Goal: Task Accomplishment & Management: Use online tool/utility

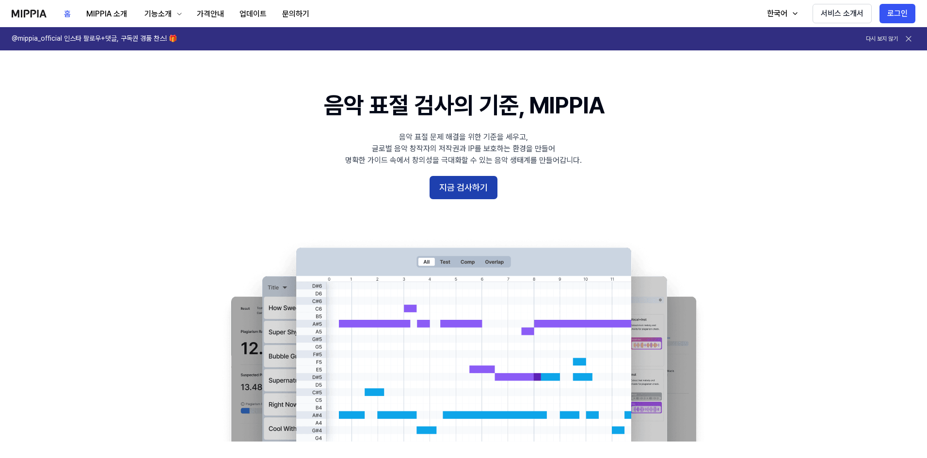
click at [479, 198] on button "지금 검사하기" at bounding box center [464, 187] width 68 height 23
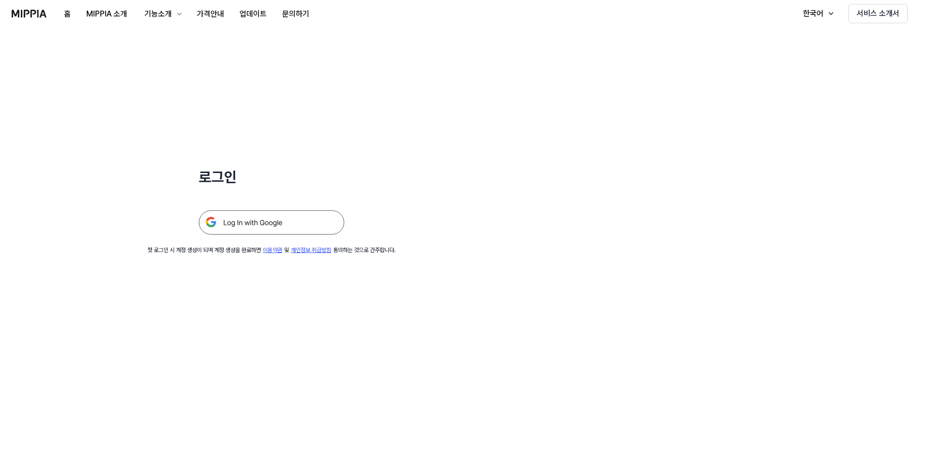
click at [300, 222] on img at bounding box center [271, 222] width 145 height 24
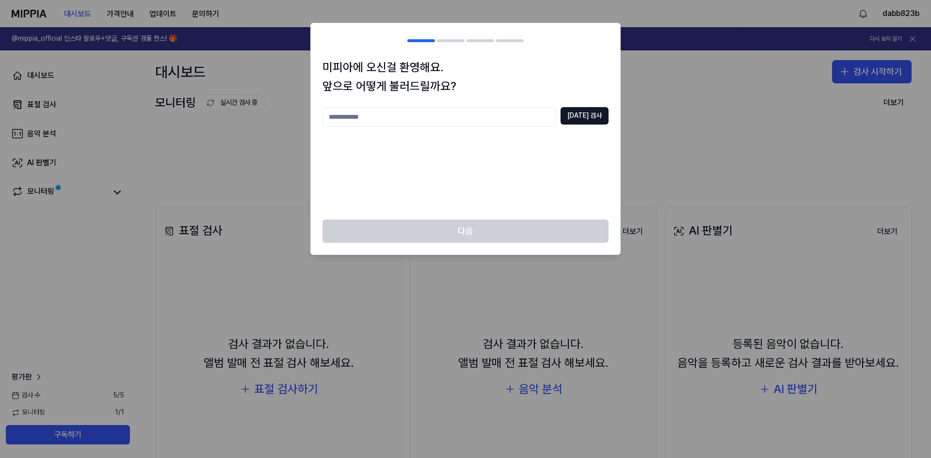
click at [442, 119] on input "text" at bounding box center [439, 116] width 234 height 19
type input "*"
type input "*****"
click at [631, 129] on div at bounding box center [465, 229] width 931 height 458
click at [608, 117] on button "[DATE] 검사" at bounding box center [585, 115] width 48 height 17
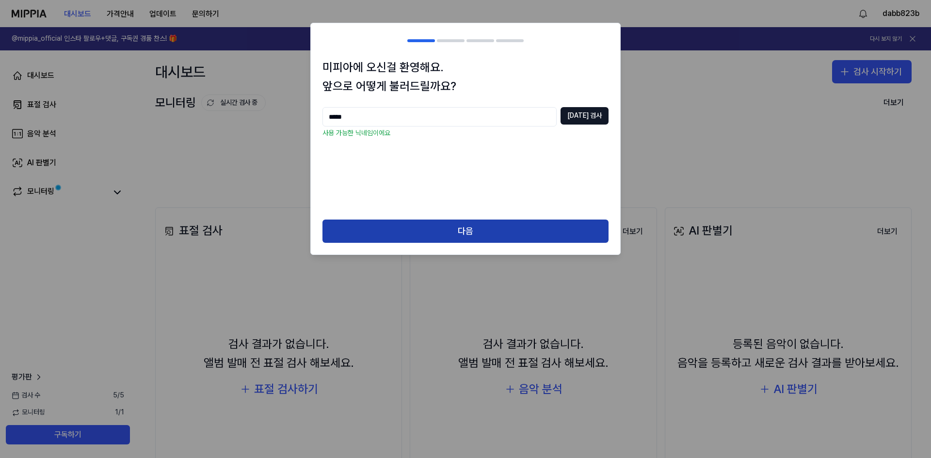
click at [490, 229] on button "다음" at bounding box center [465, 231] width 286 height 23
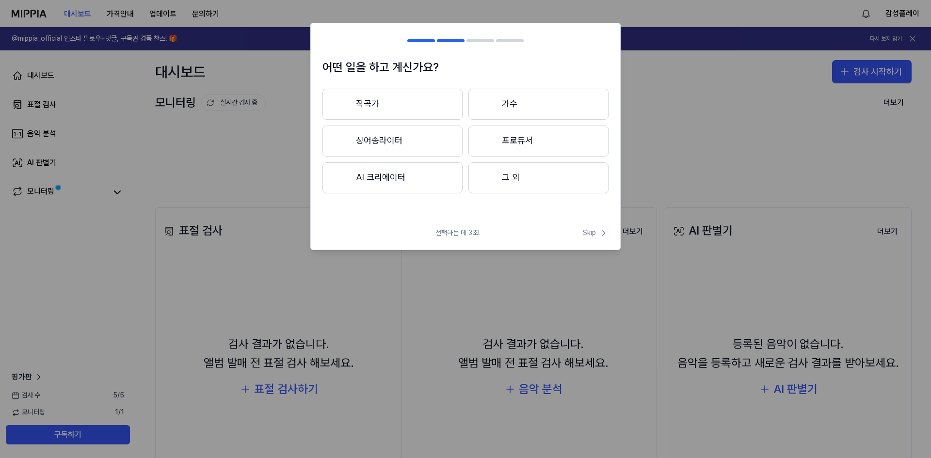
click at [409, 165] on button "AI 크리에이터" at bounding box center [392, 177] width 140 height 31
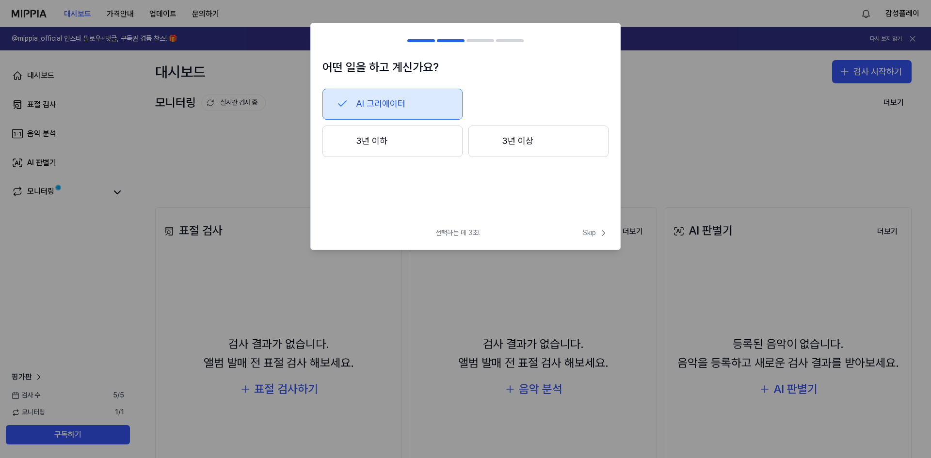
click at [410, 150] on button "3년 이하" at bounding box center [392, 142] width 140 height 32
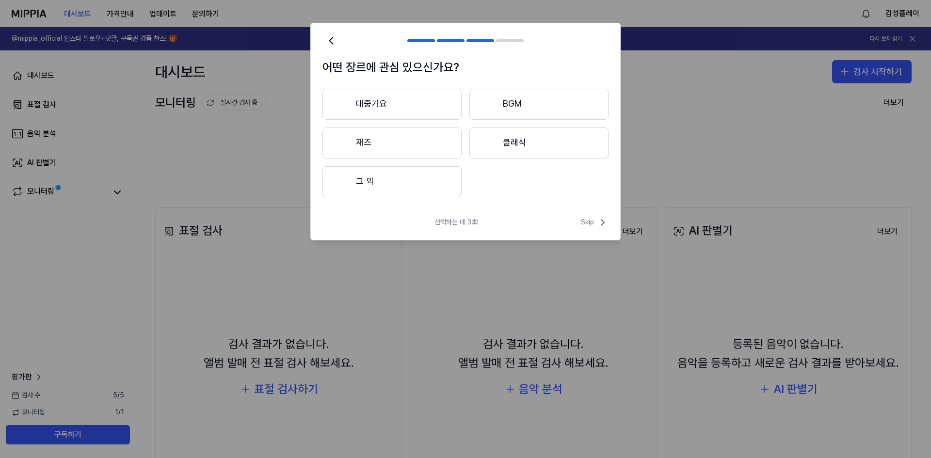
click at [413, 102] on button "대중가요" at bounding box center [391, 104] width 139 height 31
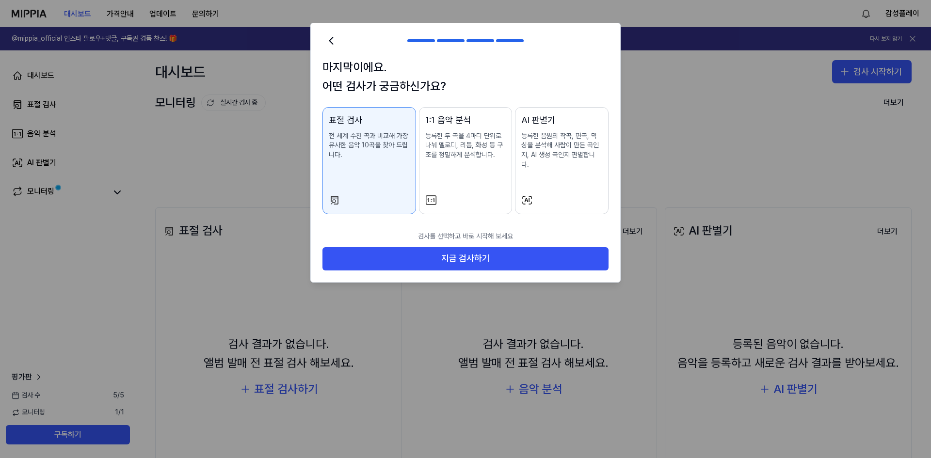
click at [462, 184] on button "1:1 음악 분석 등록한 두 곡을 4마디 단위로 나눠 멜로디, 리듬, 화성 등 구조를 정밀하게 분석합니다." at bounding box center [466, 160] width 94 height 107
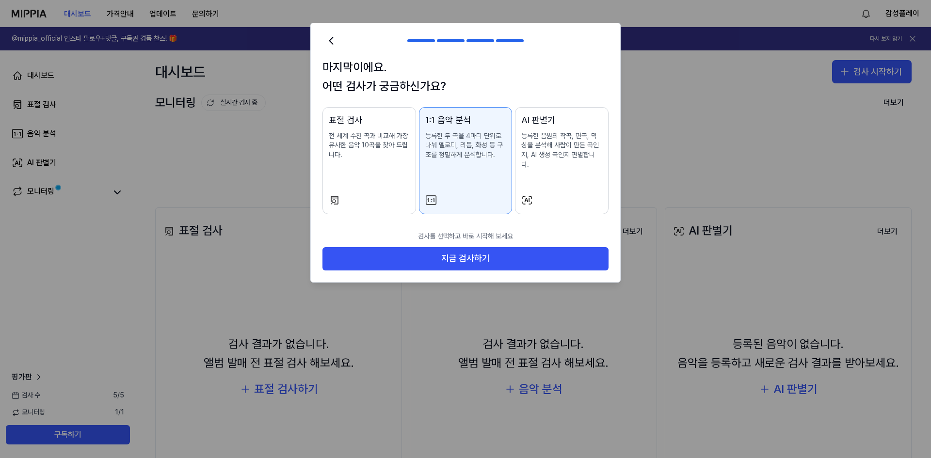
click at [367, 161] on div "표절 검사 전 세계 수천 곡과 비교해 가장 유사한 음악 10곡을 찾아 드립니다." at bounding box center [369, 146] width 81 height 66
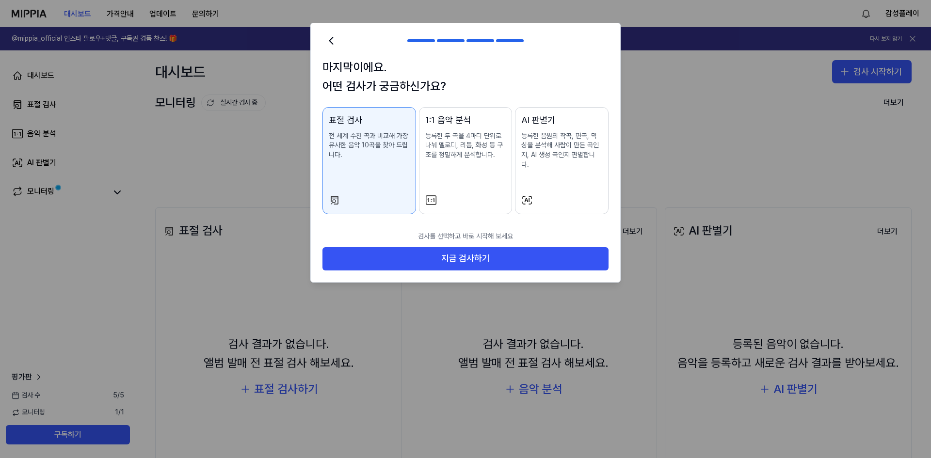
click at [438, 194] on div at bounding box center [465, 200] width 81 height 12
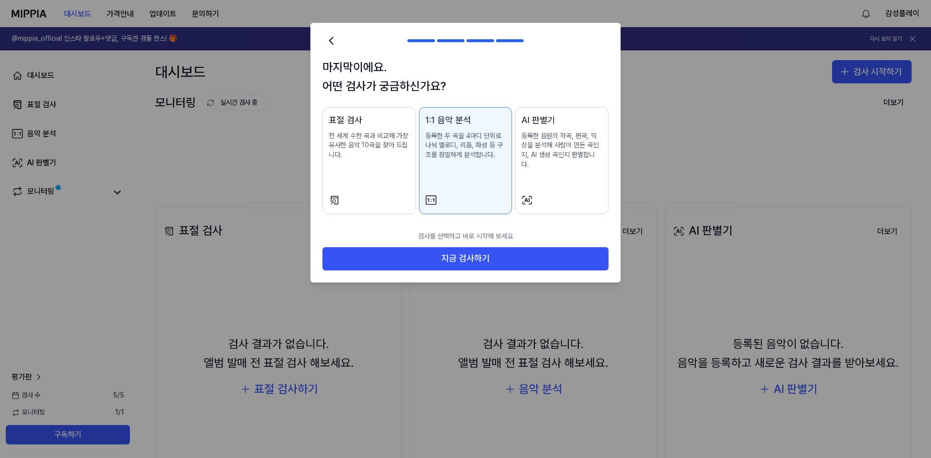
click at [380, 182] on button "표절 검사 전 세계 수천 곡과 비교해 가장 유사한 음악 10곡을 찾아 드립니다." at bounding box center [369, 160] width 94 height 107
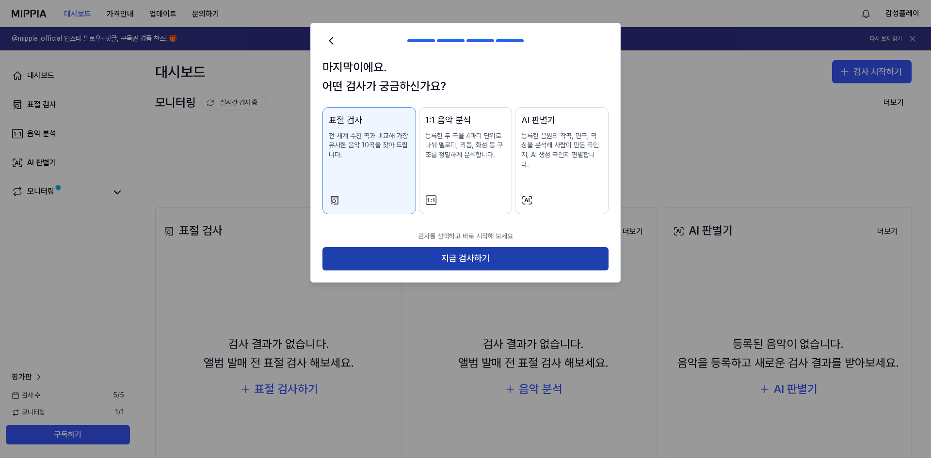
click at [462, 247] on button "지금 검사하기" at bounding box center [465, 258] width 286 height 23
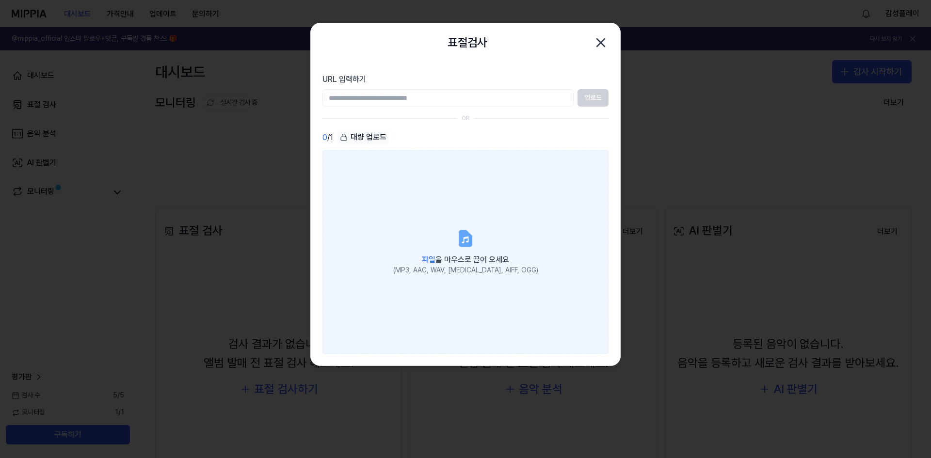
click at [492, 282] on label "파일 을 마우스로 끌어 오세요 (MP3, AAC, WAV, [MEDICAL_DATA], AIFF, OGG)" at bounding box center [465, 252] width 286 height 204
click at [0, 0] on input "파일 을 마우스로 끌어 오세요 (MP3, AAC, WAV, [MEDICAL_DATA], AIFF, OGG)" at bounding box center [0, 0] width 0 height 0
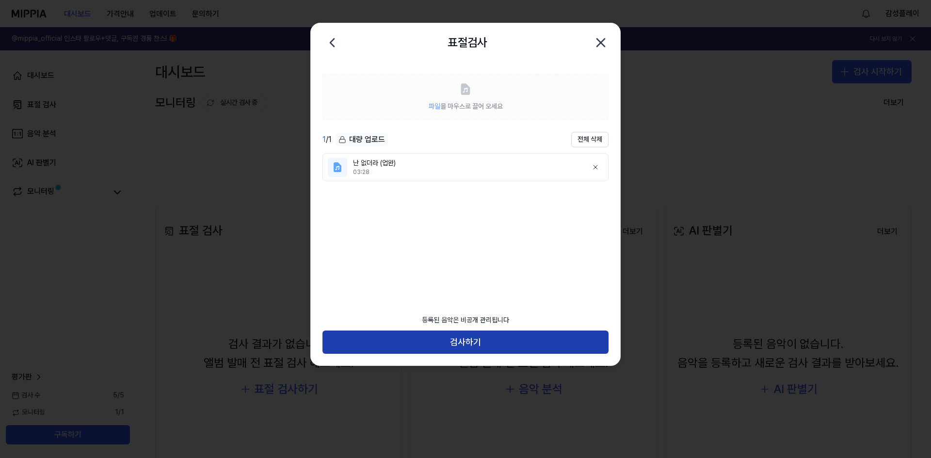
click at [449, 336] on button "검사하기" at bounding box center [465, 342] width 286 height 23
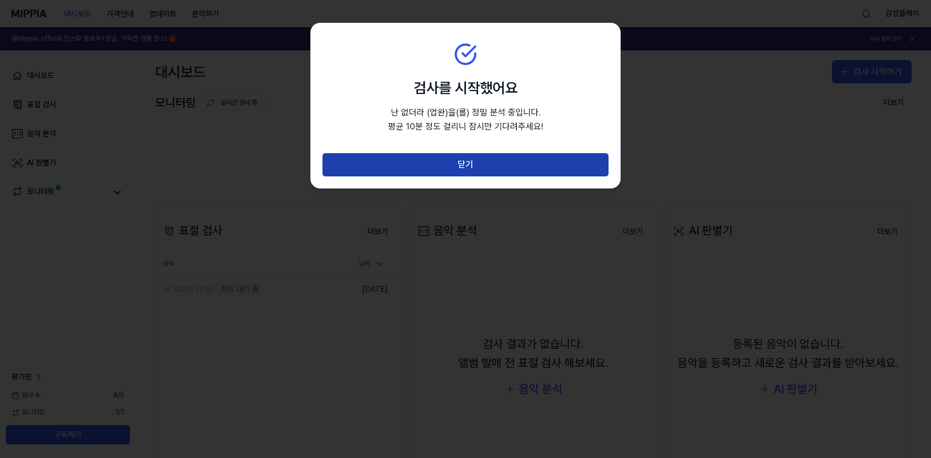
click at [479, 163] on button "닫기" at bounding box center [465, 164] width 286 height 23
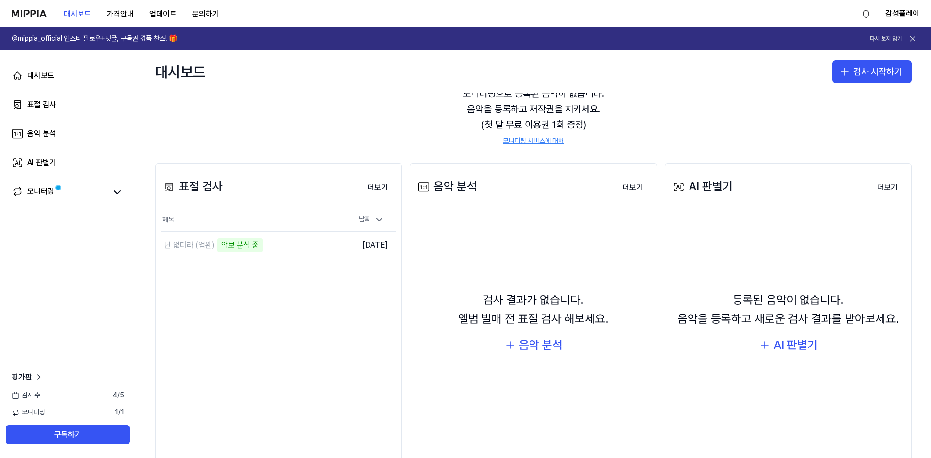
scroll to position [48, 0]
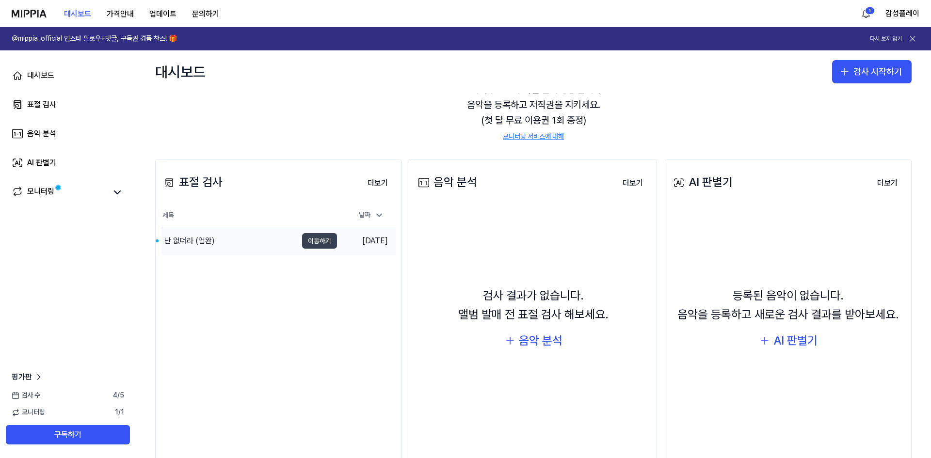
click at [323, 242] on button "이동하기" at bounding box center [319, 241] width 35 height 16
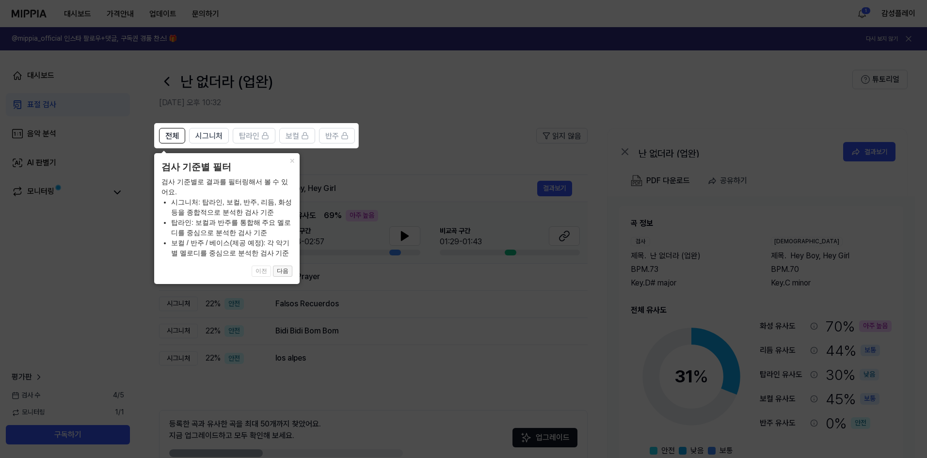
click at [286, 268] on button "다음" at bounding box center [282, 272] width 19 height 12
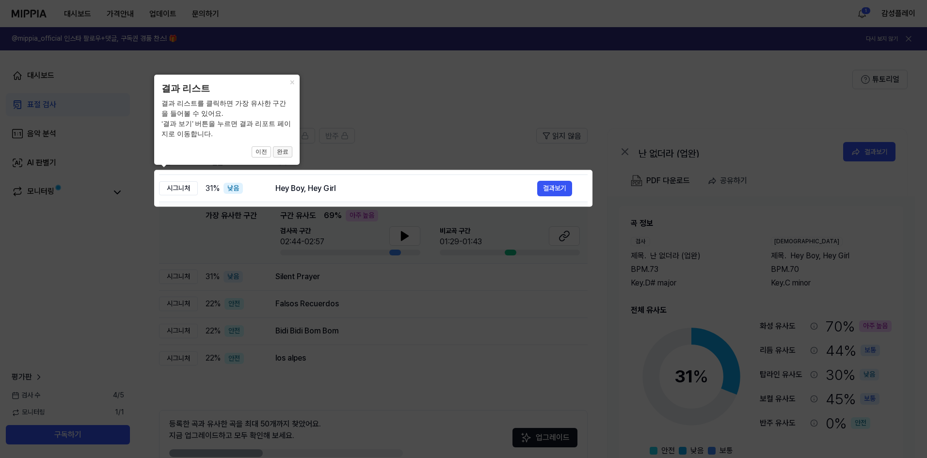
click at [287, 151] on button "완료" at bounding box center [282, 152] width 19 height 12
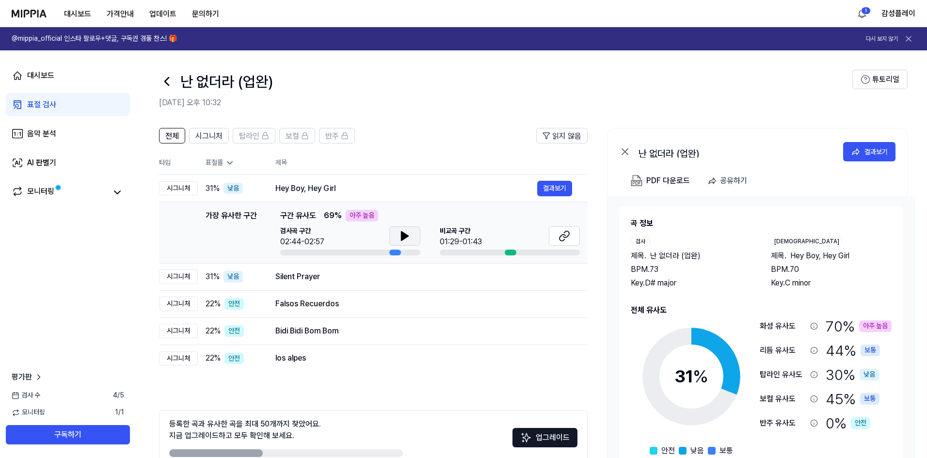
click at [403, 235] on icon at bounding box center [405, 236] width 7 height 9
click at [399, 235] on icon at bounding box center [405, 236] width 12 height 12
click at [556, 191] on button "결과보기" at bounding box center [554, 189] width 35 height 16
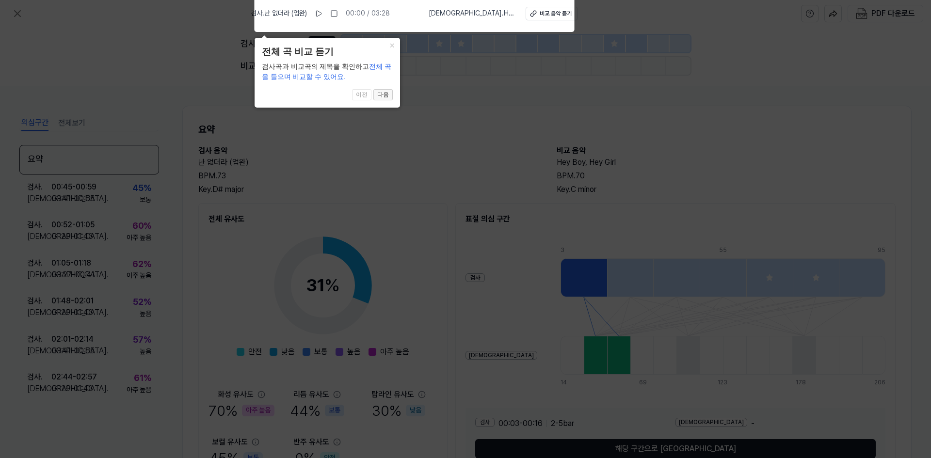
click at [386, 89] on button "다음" at bounding box center [382, 95] width 19 height 12
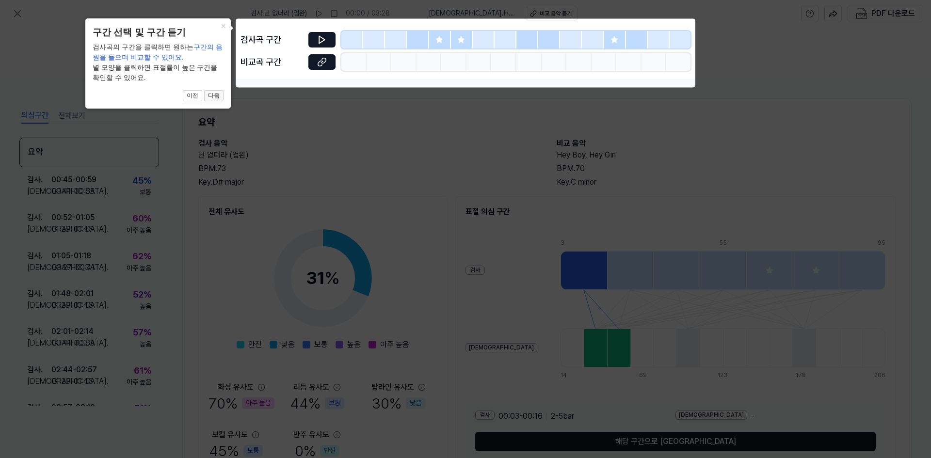
click at [220, 99] on button "다음" at bounding box center [213, 96] width 19 height 12
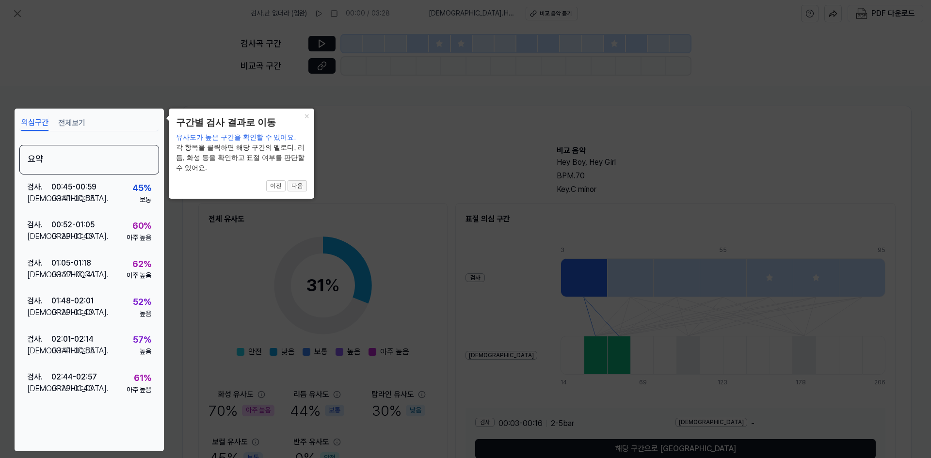
click at [301, 188] on button "다음" at bounding box center [297, 186] width 19 height 12
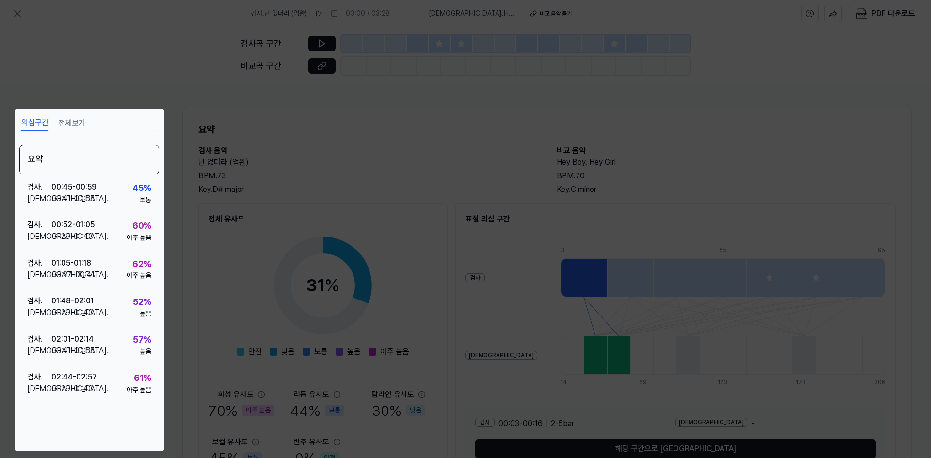
scroll to position [56, 0]
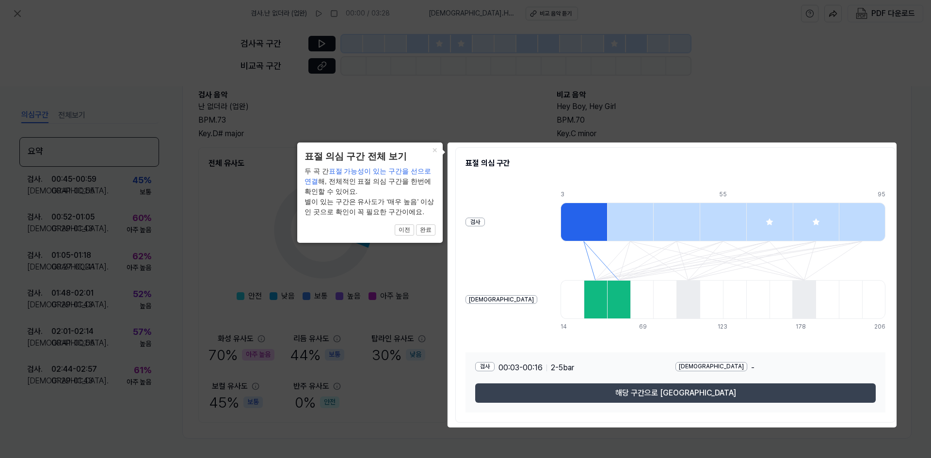
click at [665, 387] on button "해당 구간으로 [GEOGRAPHIC_DATA]" at bounding box center [675, 393] width 401 height 19
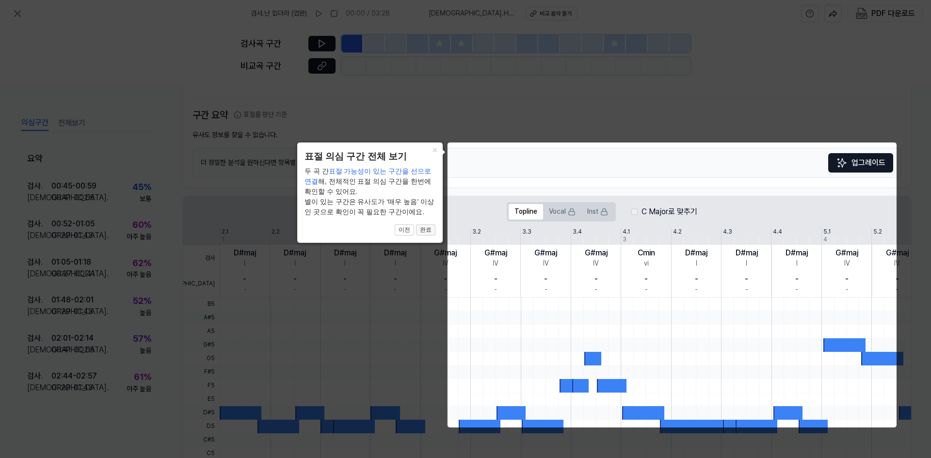
click at [428, 229] on button "완료" at bounding box center [425, 231] width 19 height 12
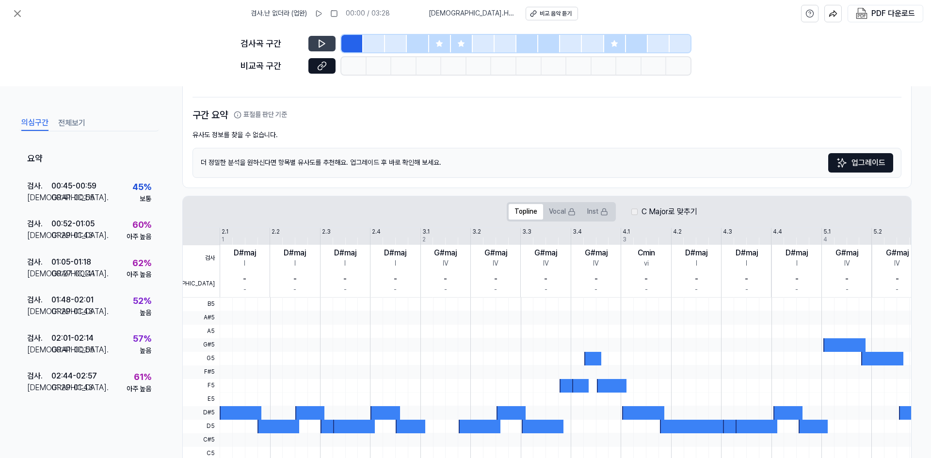
click at [326, 45] on icon at bounding box center [322, 44] width 10 height 10
click at [320, 69] on icon at bounding box center [320, 66] width 5 height 5
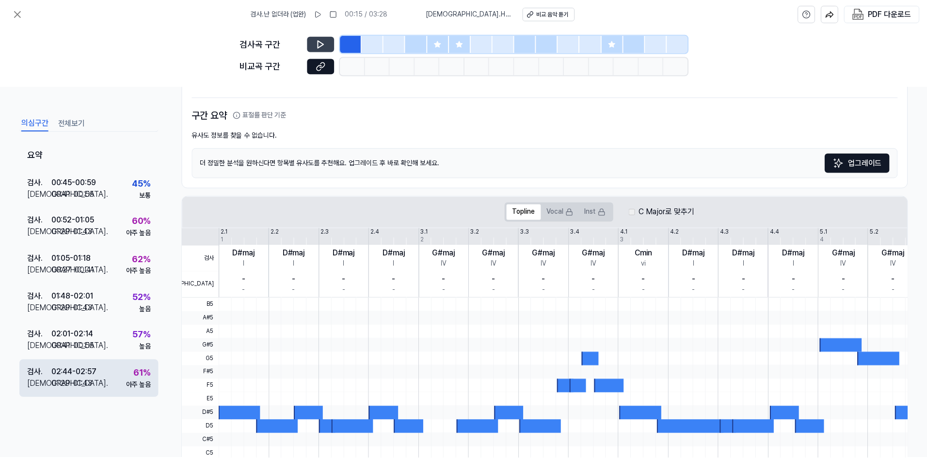
scroll to position [0, 0]
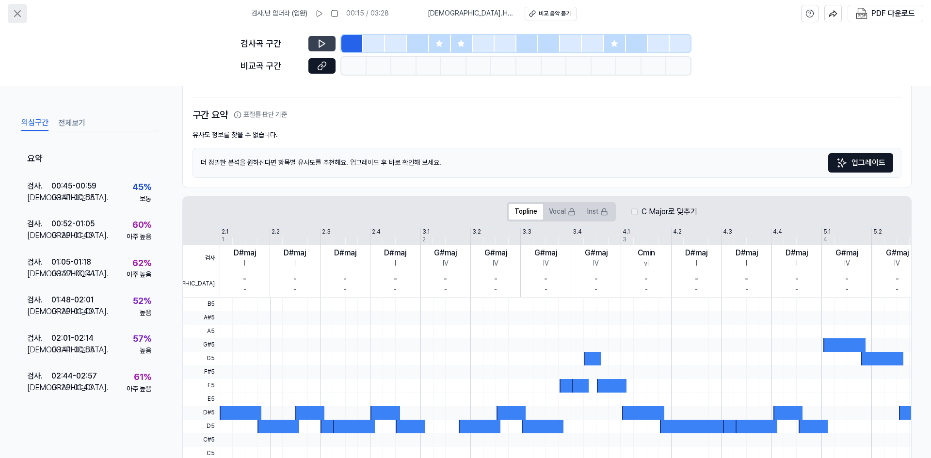
click at [17, 15] on icon at bounding box center [18, 14] width 12 height 12
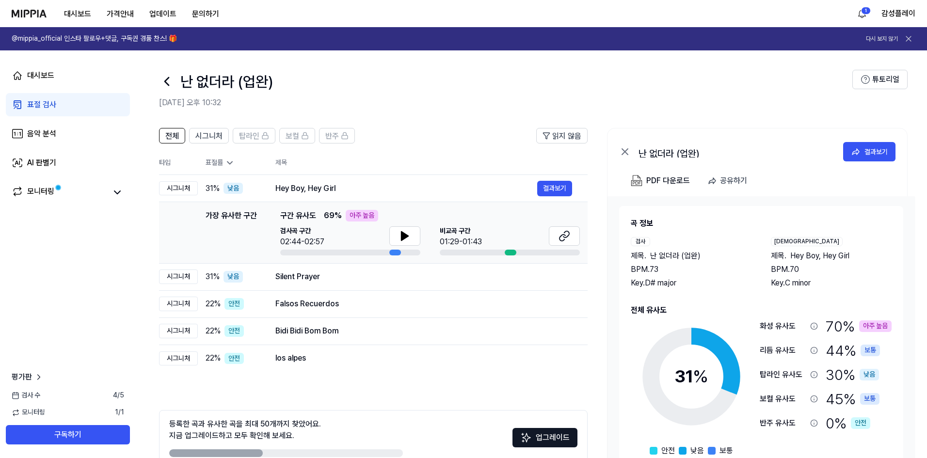
click at [460, 141] on header "전체 시그니처 탑라인 보컬 반주 읽지 않음" at bounding box center [373, 139] width 429 height 23
click at [420, 136] on header "전체 시그니처 탑라인 보컬 반주 읽지 않음" at bounding box center [373, 139] width 429 height 23
click at [351, 283] on div "Silent Prayer 결과보기" at bounding box center [423, 277] width 297 height 16
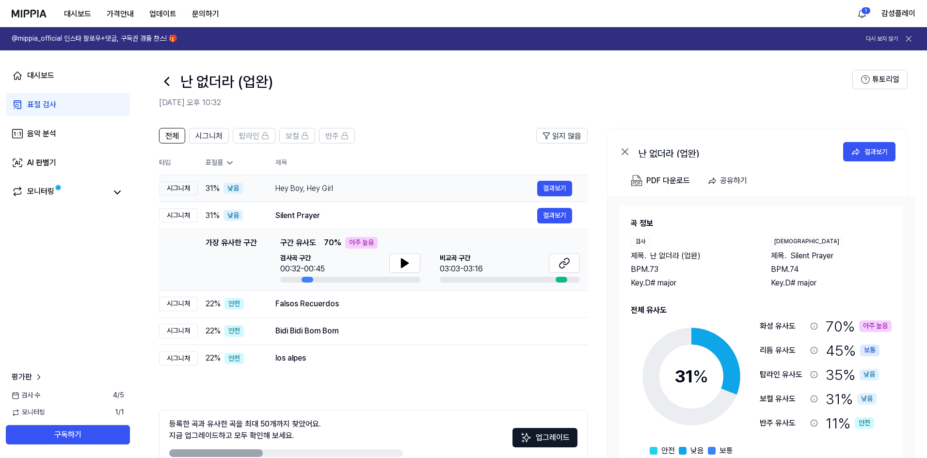
click at [402, 183] on div "Hey Boy, Hey Girl" at bounding box center [406, 189] width 262 height 12
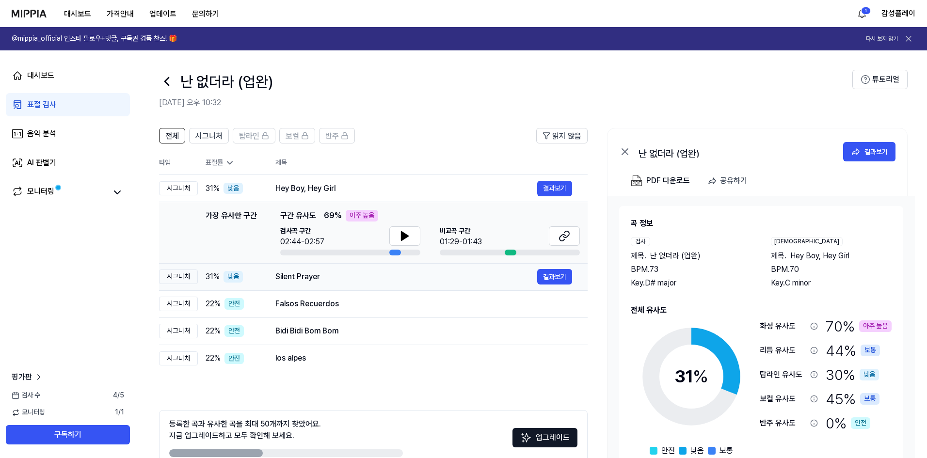
click at [407, 281] on div "Silent Prayer" at bounding box center [406, 277] width 262 height 12
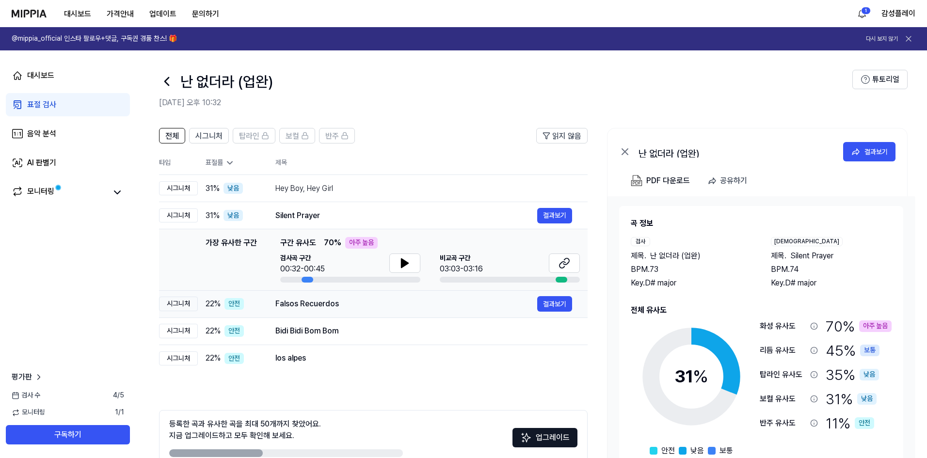
click at [398, 304] on div "Falsos Recuerdos" at bounding box center [406, 304] width 262 height 12
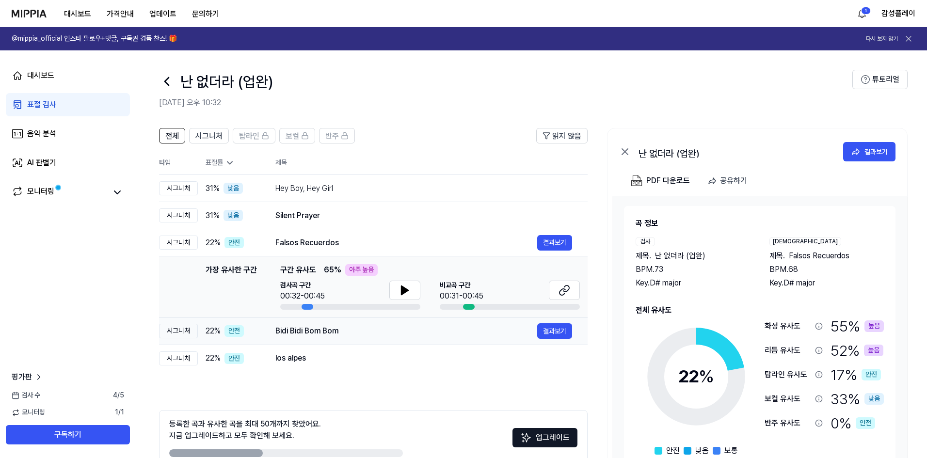
click at [395, 330] on div "Bidi Bidi Bom Bom" at bounding box center [406, 331] width 262 height 12
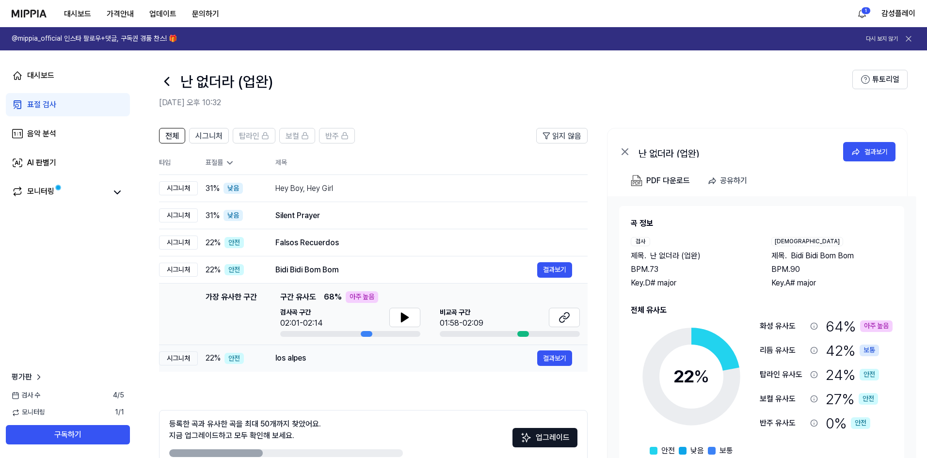
click at [394, 366] on div "los alpes 결과보기" at bounding box center [423, 359] width 297 height 16
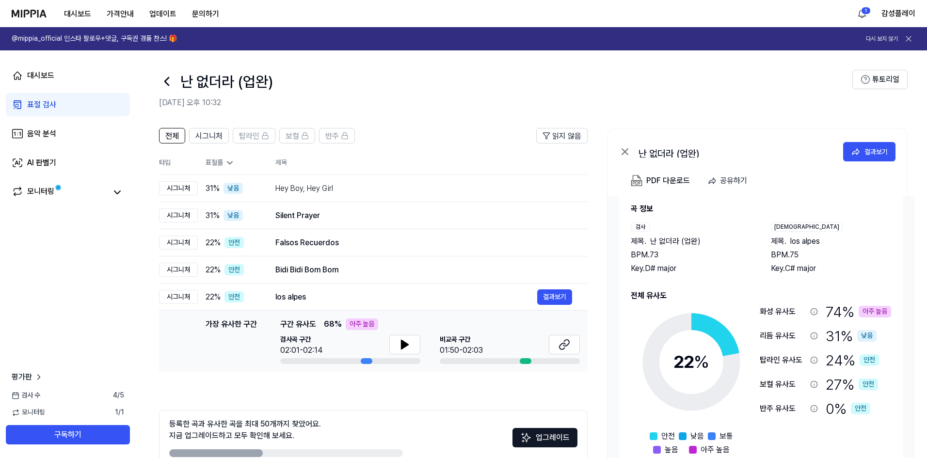
scroll to position [16, 0]
click at [349, 271] on div "Bidi Bidi Bom Bom" at bounding box center [406, 270] width 262 height 12
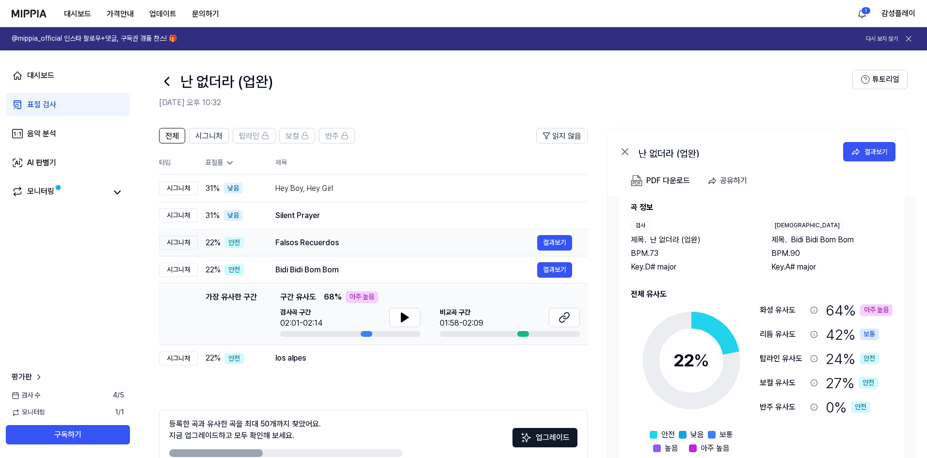
click at [532, 249] on div "Falsos Recuerdos 결과보기" at bounding box center [423, 243] width 297 height 16
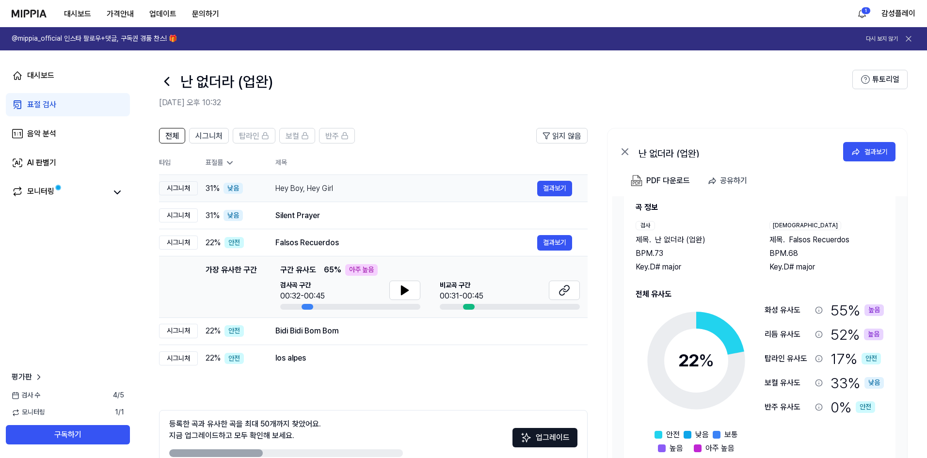
click at [428, 194] on div "Hey Boy, Hey Girl" at bounding box center [406, 189] width 262 height 12
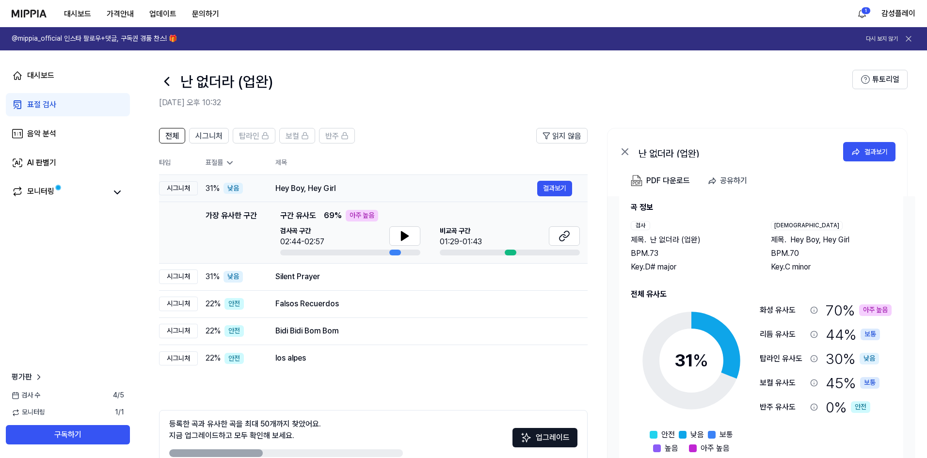
click at [429, 192] on div "Hey Boy, Hey Girl" at bounding box center [406, 189] width 262 height 12
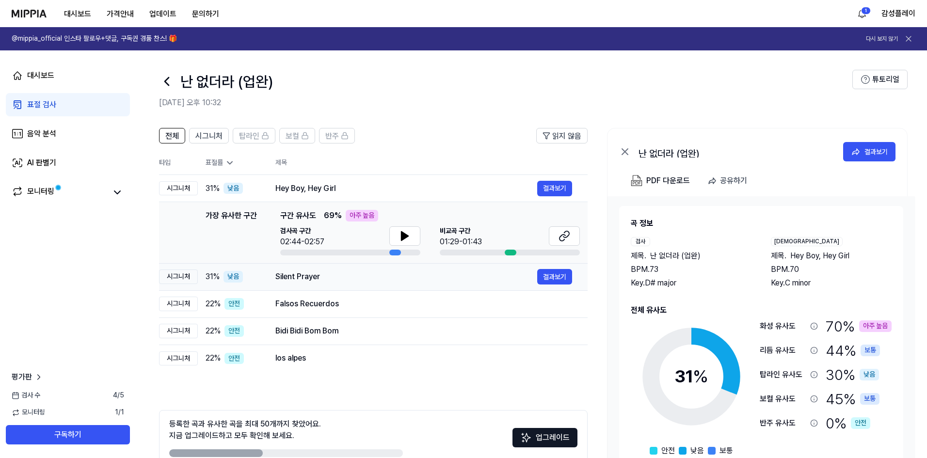
click at [391, 279] on div "Silent Prayer" at bounding box center [406, 277] width 262 height 12
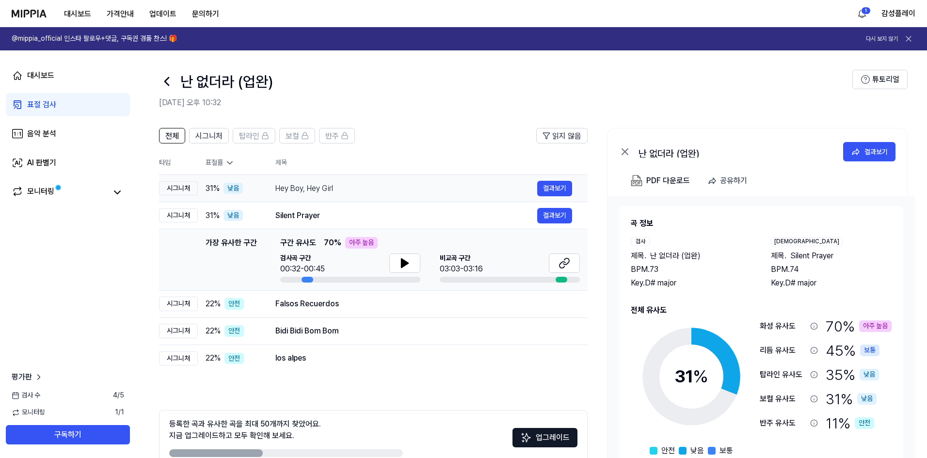
click at [400, 193] on div "Hey Boy, Hey Girl" at bounding box center [406, 189] width 262 height 12
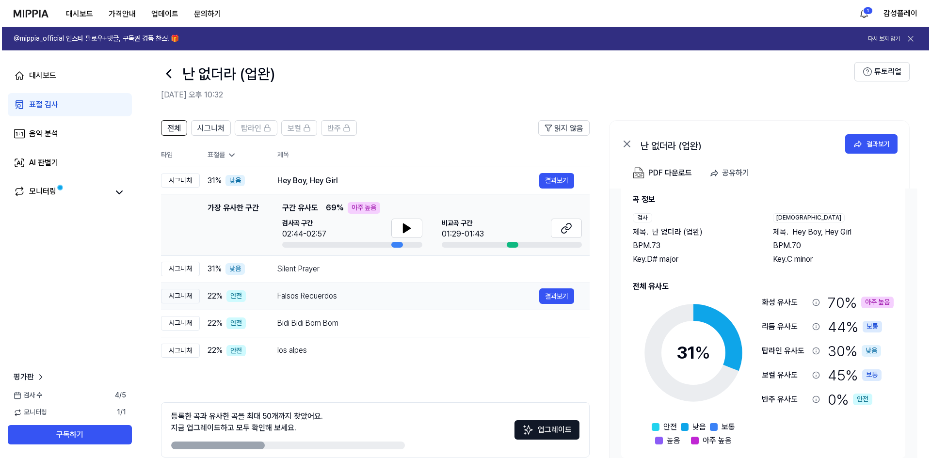
scroll to position [0, 0]
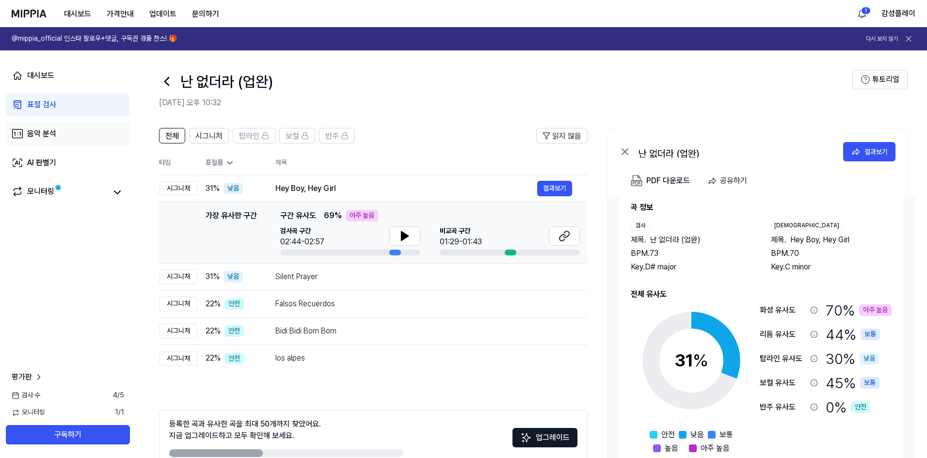
click at [82, 130] on link "음악 분석" at bounding box center [68, 133] width 124 height 23
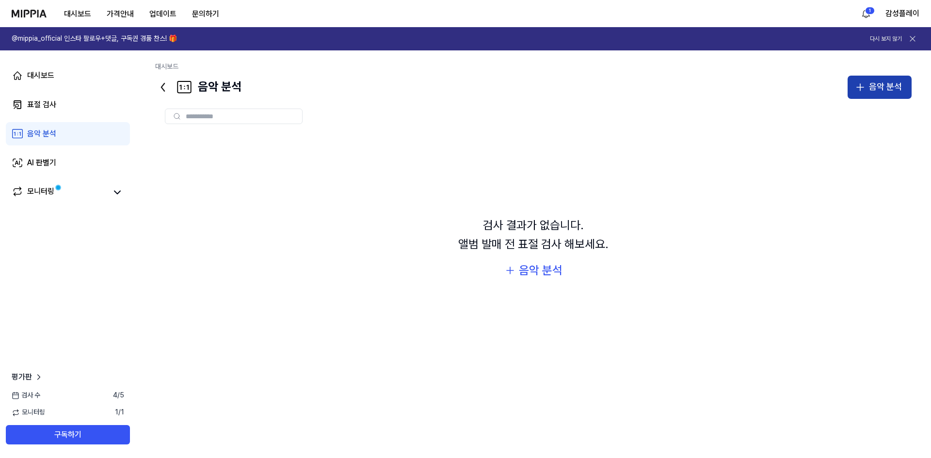
click at [881, 96] on button "음악 분석" at bounding box center [880, 87] width 64 height 23
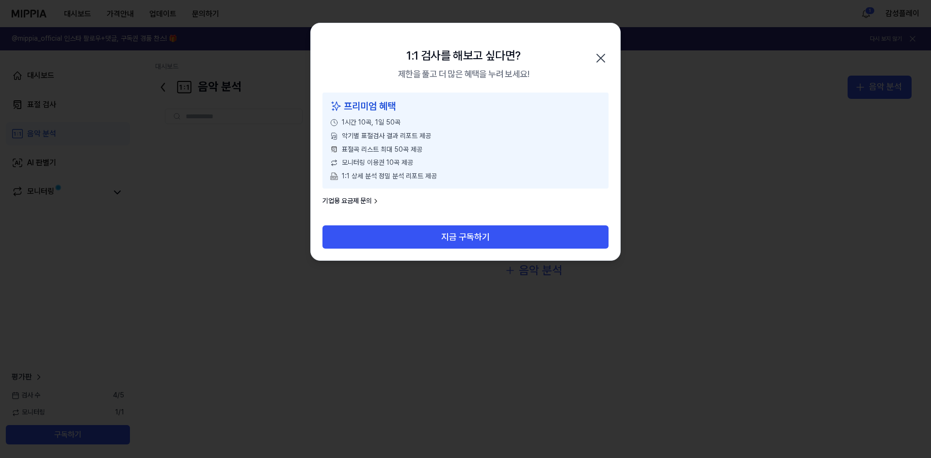
click at [608, 52] on icon "button" at bounding box center [601, 58] width 16 height 16
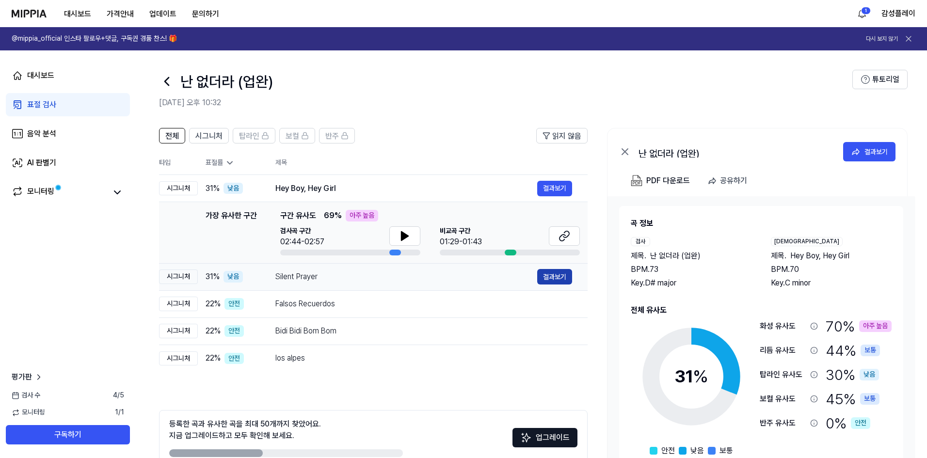
click at [554, 283] on button "결과보기" at bounding box center [554, 277] width 35 height 16
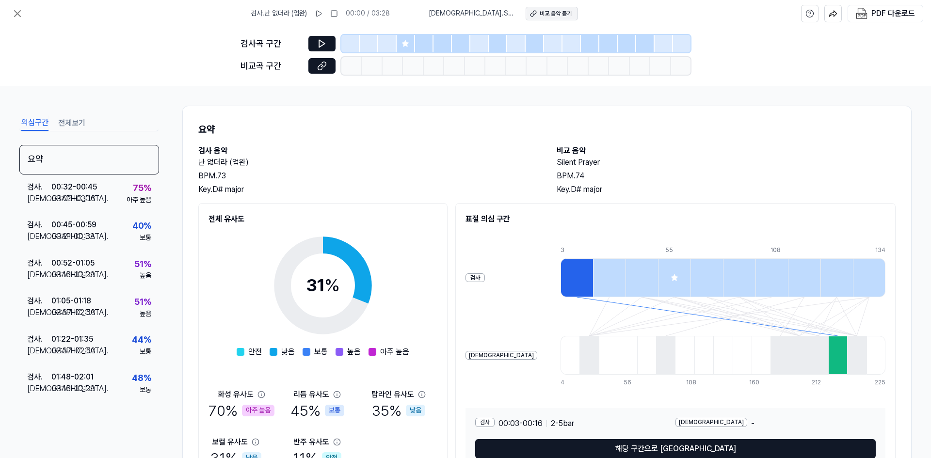
click at [556, 16] on div "비교 음악 듣기" at bounding box center [556, 14] width 32 height 8
click at [561, 277] on div at bounding box center [577, 277] width 32 height 39
click at [828, 351] on div at bounding box center [837, 355] width 19 height 39
click at [593, 280] on div at bounding box center [609, 277] width 32 height 39
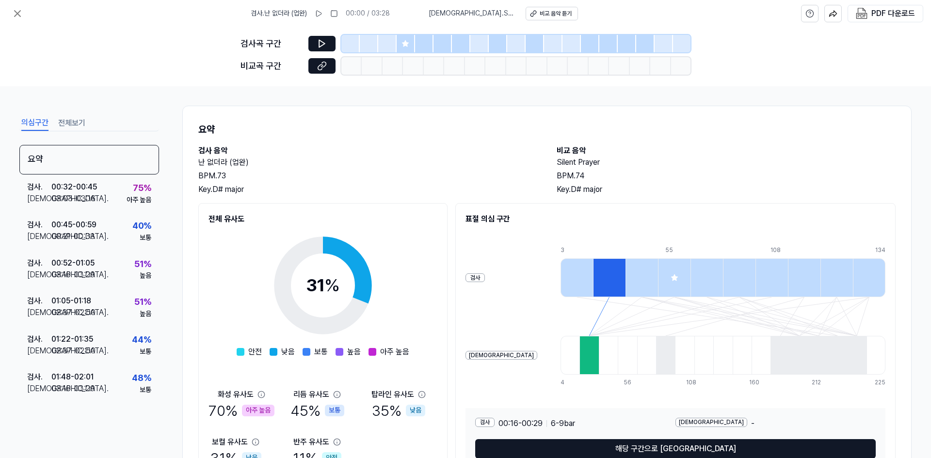
click at [658, 285] on div at bounding box center [674, 277] width 32 height 39
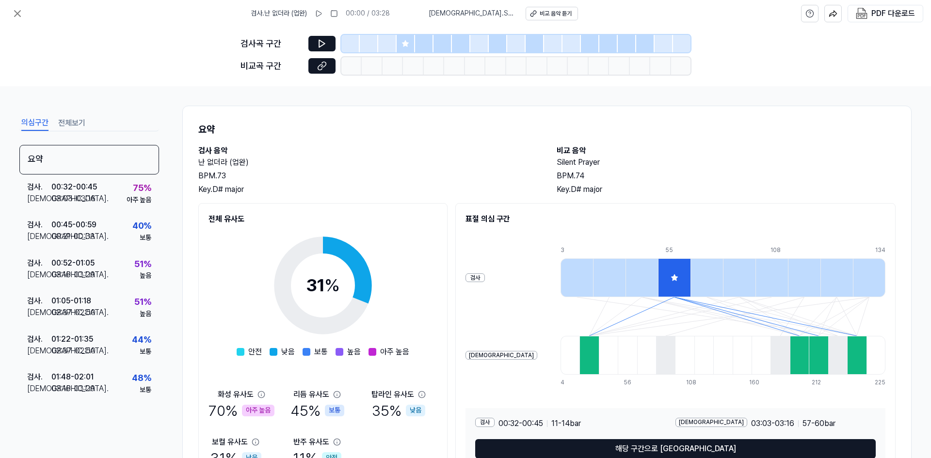
click at [658, 285] on div at bounding box center [674, 277] width 32 height 39
click at [756, 287] on div at bounding box center [772, 277] width 32 height 39
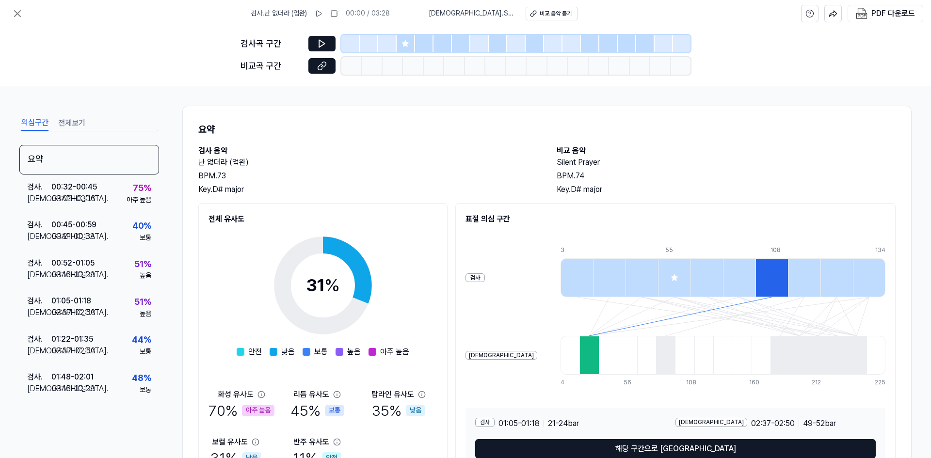
click at [788, 280] on div at bounding box center [804, 277] width 32 height 39
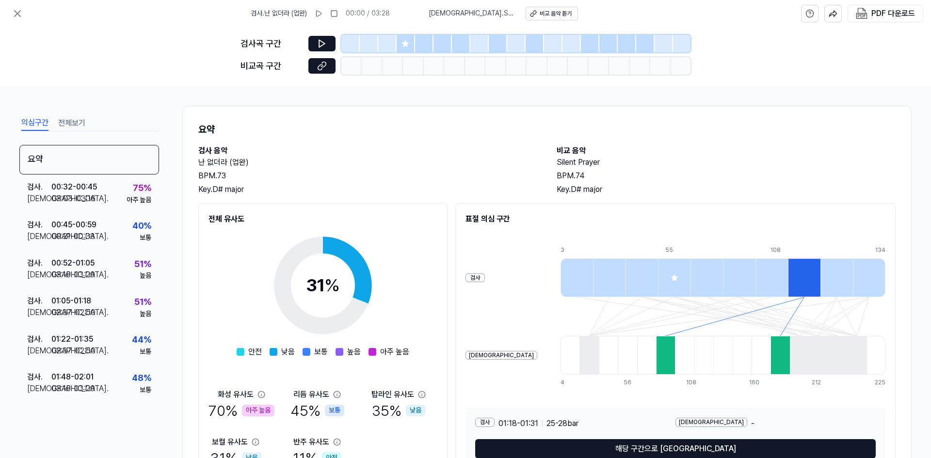
click at [820, 271] on div at bounding box center [836, 277] width 32 height 39
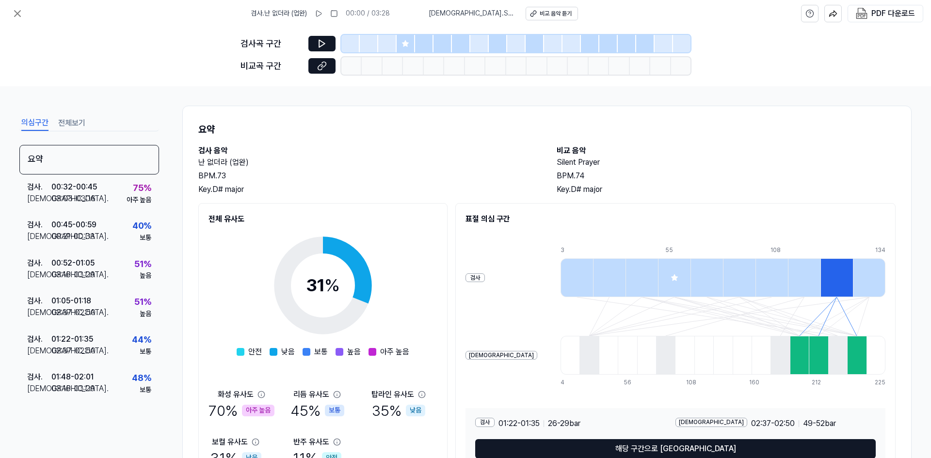
click at [853, 271] on div at bounding box center [869, 277] width 32 height 39
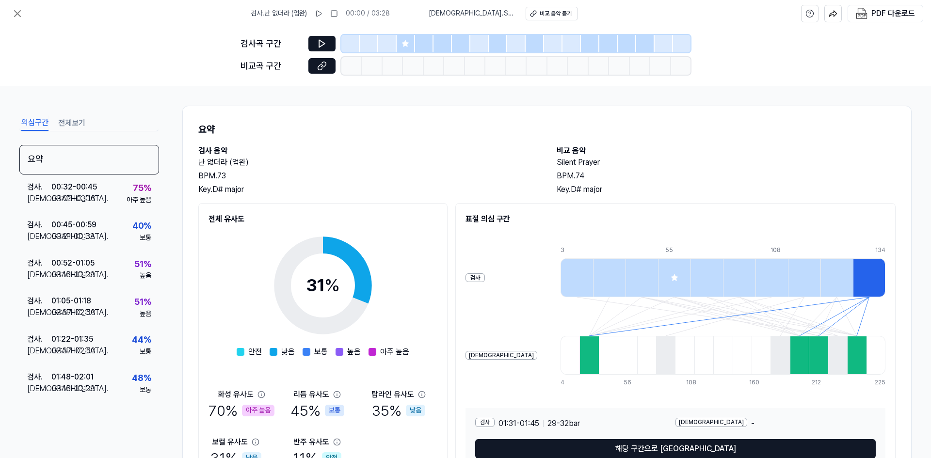
click at [658, 275] on div at bounding box center [674, 277] width 32 height 39
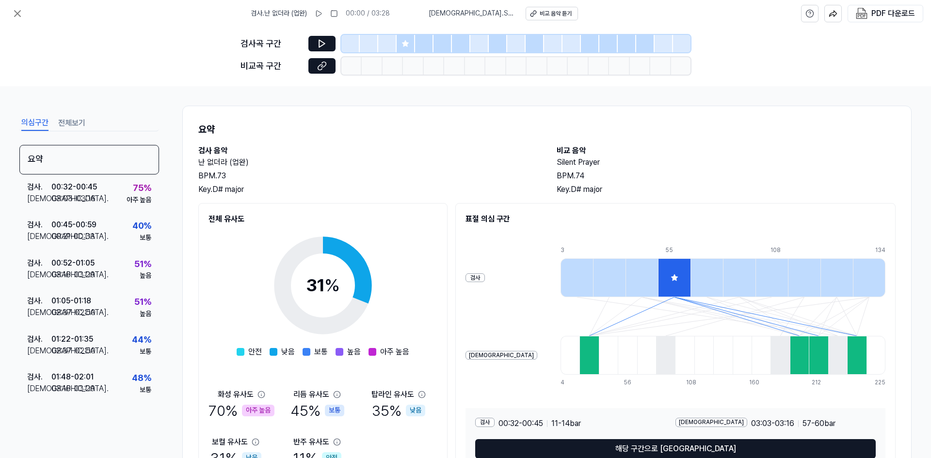
click at [809, 359] on div at bounding box center [818, 355] width 19 height 39
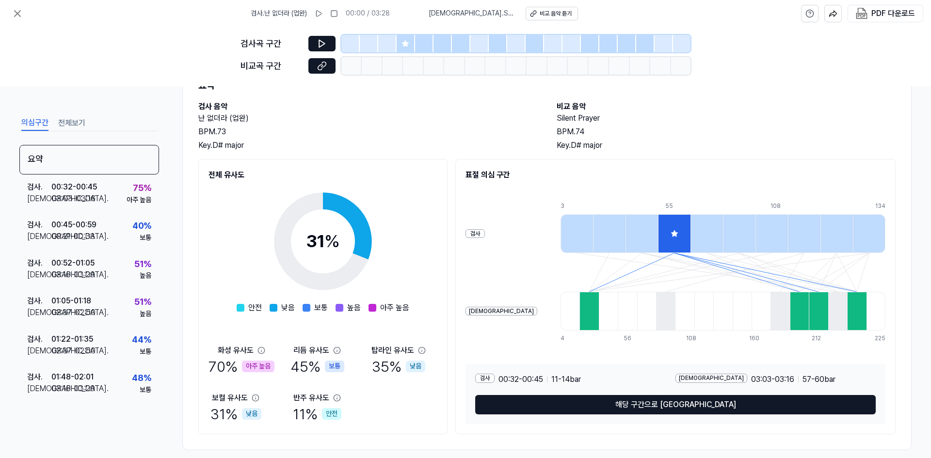
scroll to position [56, 0]
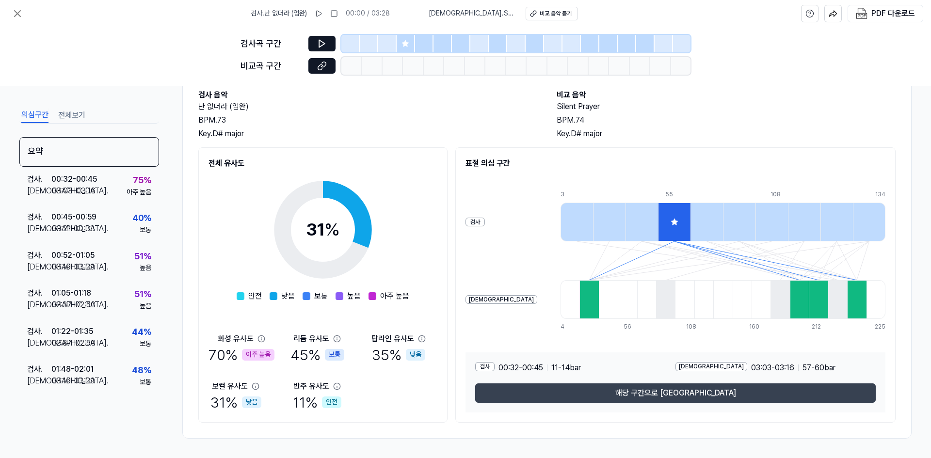
click at [697, 389] on button "해당 구간으로 [GEOGRAPHIC_DATA]" at bounding box center [675, 393] width 401 height 19
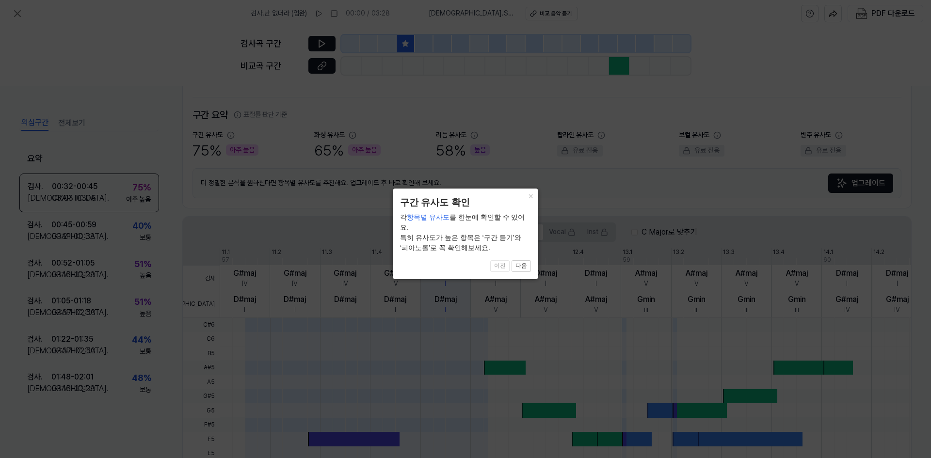
scroll to position [207, 0]
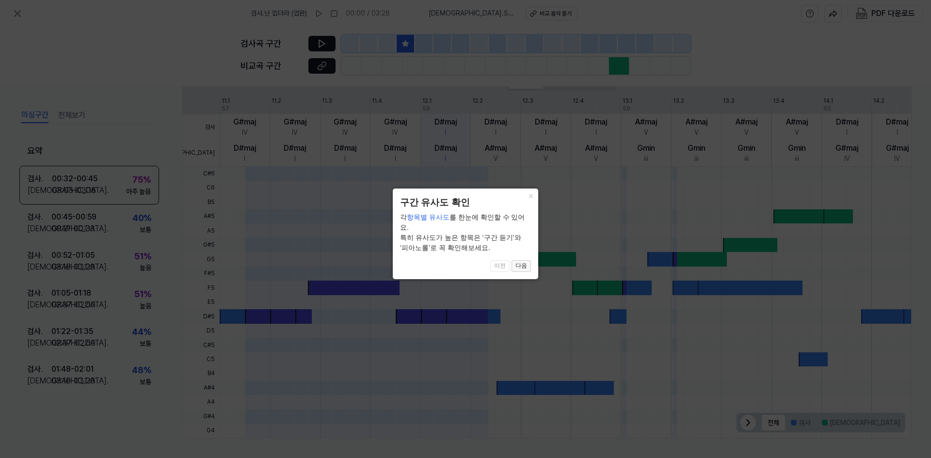
click at [528, 260] on button "다음" at bounding box center [521, 266] width 19 height 12
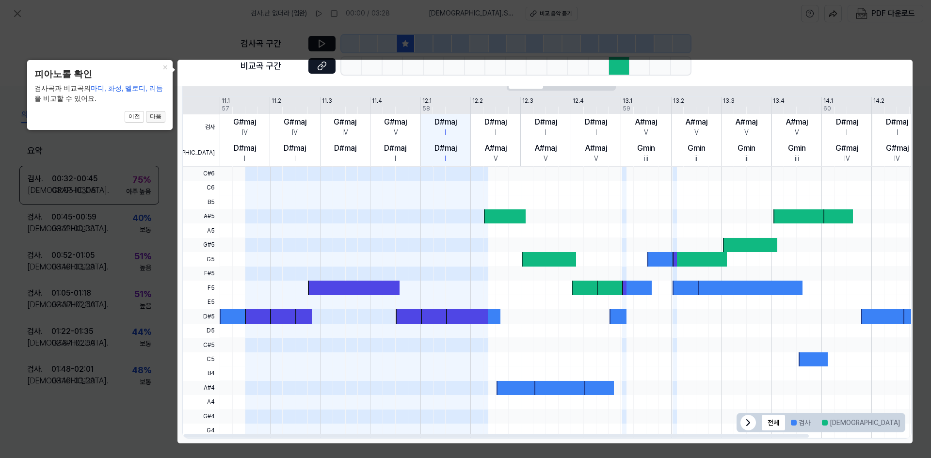
click at [154, 117] on button "다음" at bounding box center [155, 117] width 19 height 12
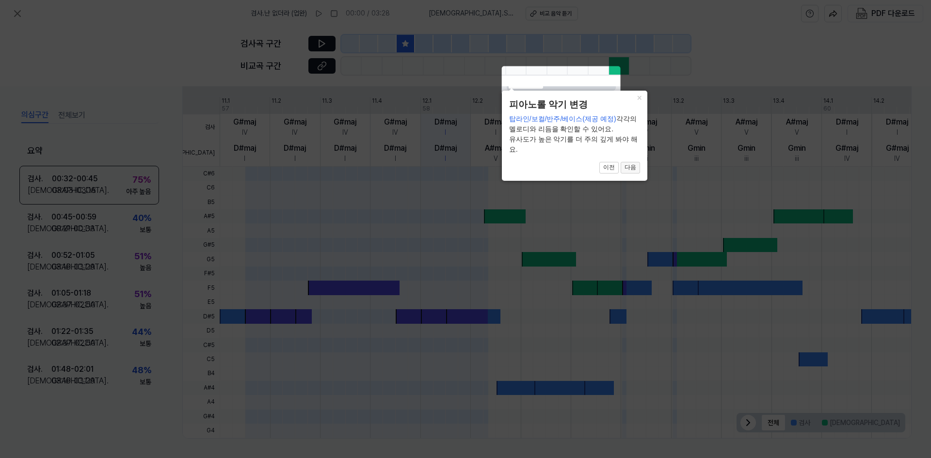
click at [625, 168] on button "다음" at bounding box center [630, 168] width 19 height 12
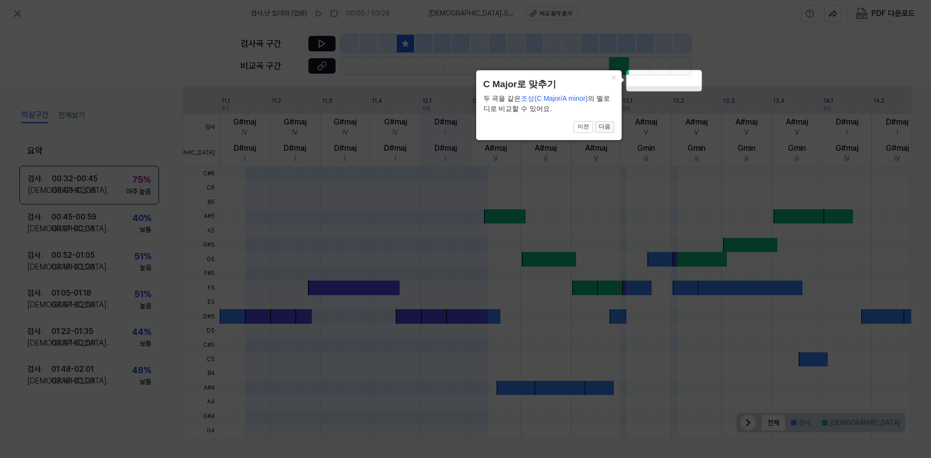
click at [607, 126] on button "다음" at bounding box center [604, 127] width 19 height 12
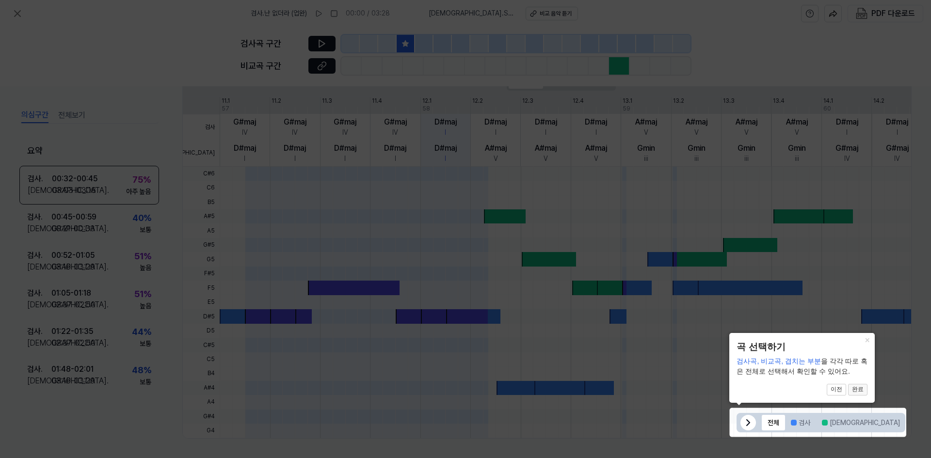
click at [856, 391] on button "완료" at bounding box center [857, 390] width 19 height 12
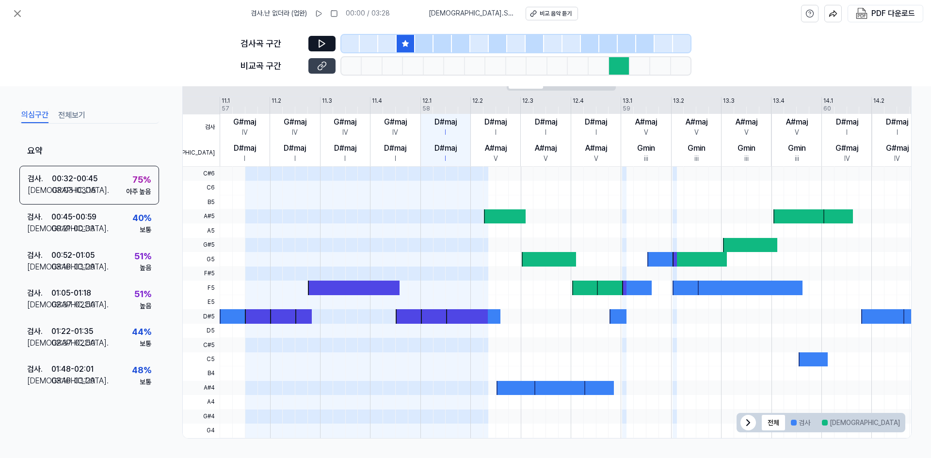
click at [327, 58] on button at bounding box center [321, 66] width 27 height 16
click at [16, 20] on button at bounding box center [17, 13] width 19 height 19
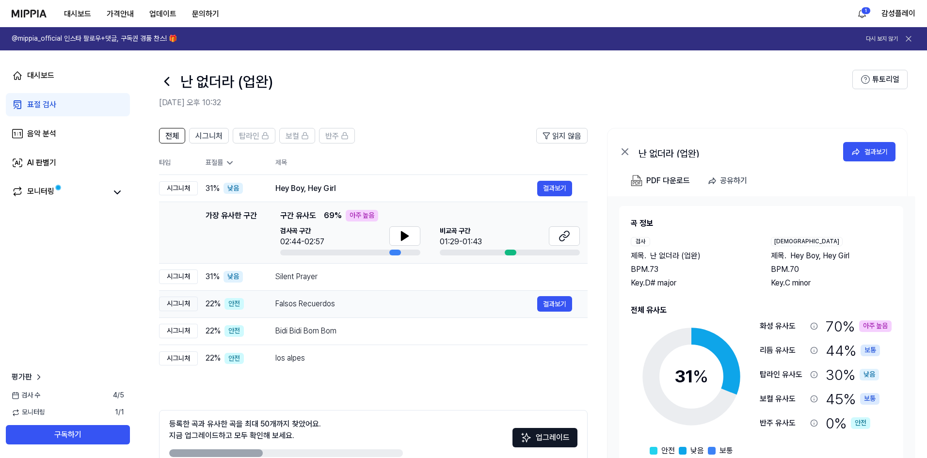
click at [373, 306] on div "Falsos Recuerdos" at bounding box center [406, 304] width 262 height 12
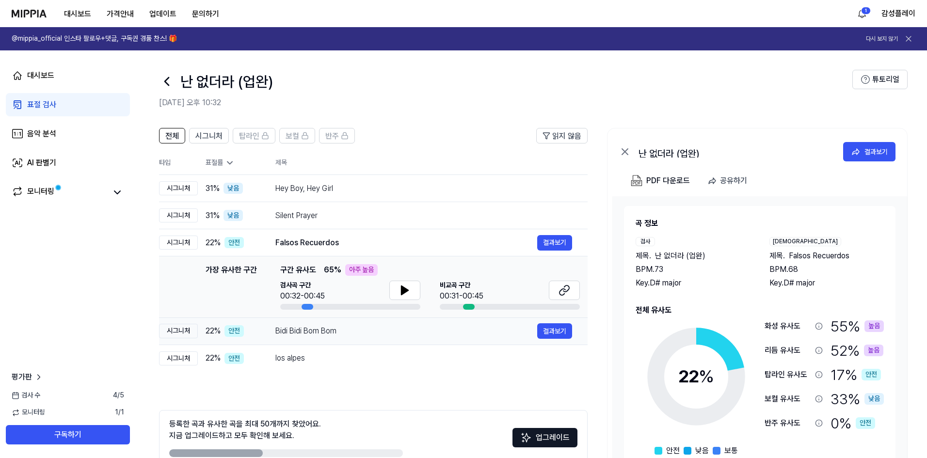
click at [434, 335] on div "Bidi Bidi Bom Bom" at bounding box center [406, 331] width 262 height 12
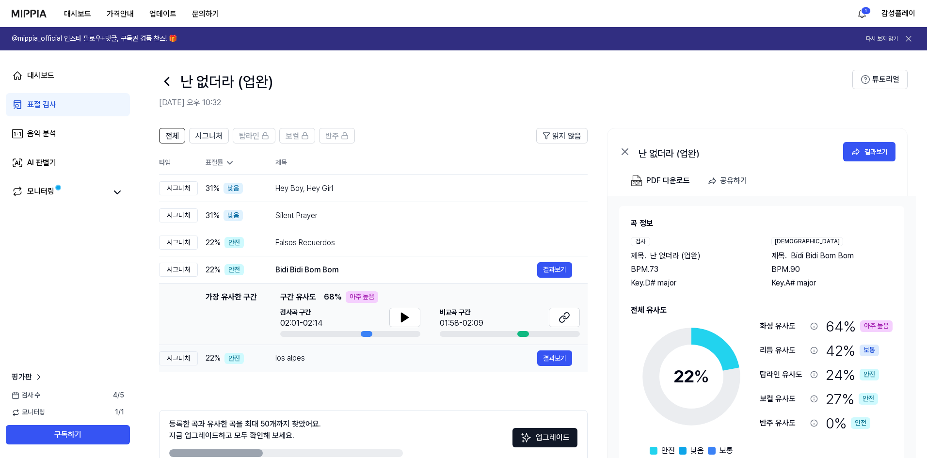
click at [423, 359] on div "los alpes" at bounding box center [406, 359] width 262 height 12
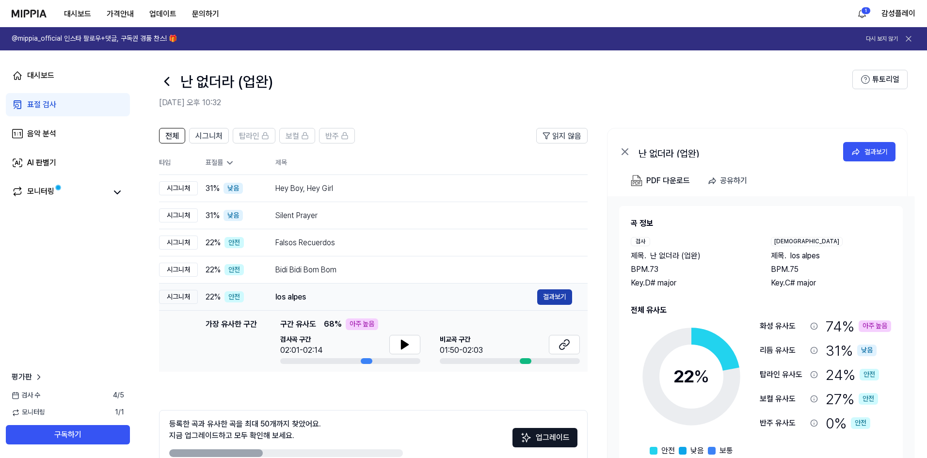
click at [545, 297] on button "결과보기" at bounding box center [554, 298] width 35 height 16
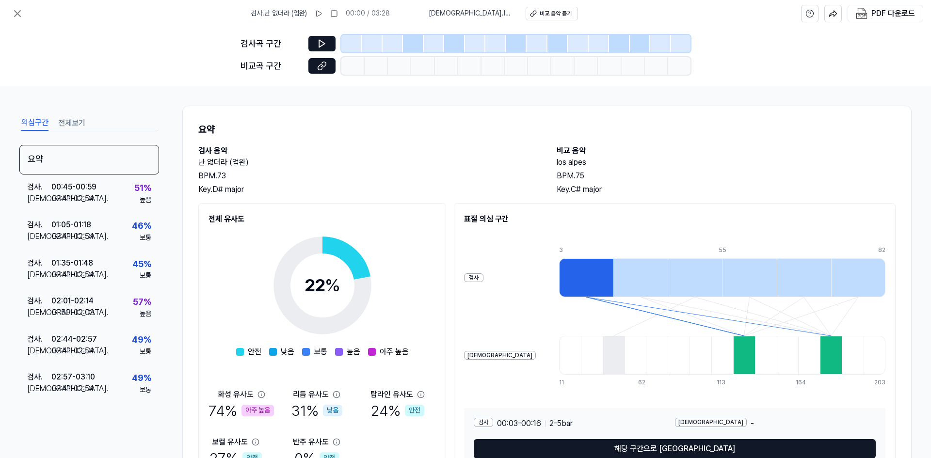
click at [539, 21] on div "검사 . 난 없더라 (업완) 00:00 / 03:28 비교 . los alpes 비교 음악 듣기" at bounding box center [414, 13] width 327 height 27
click at [541, 19] on button "비교 음악 듣기" at bounding box center [552, 14] width 52 height 14
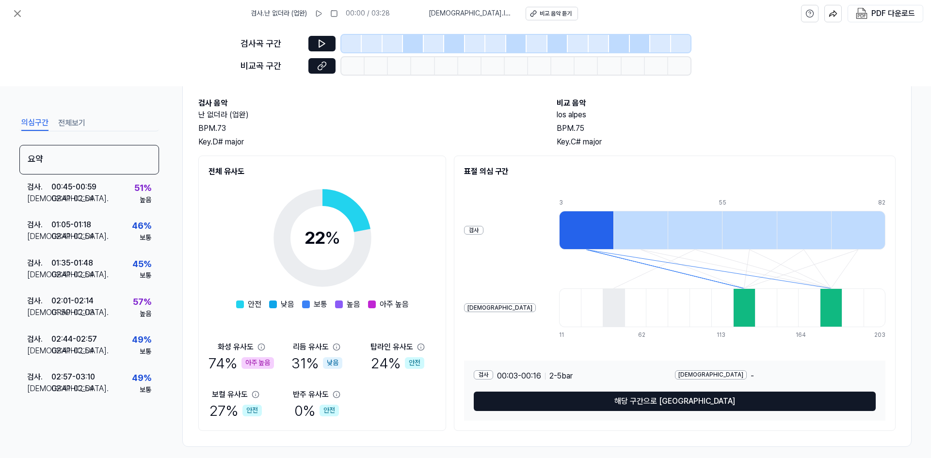
scroll to position [56, 0]
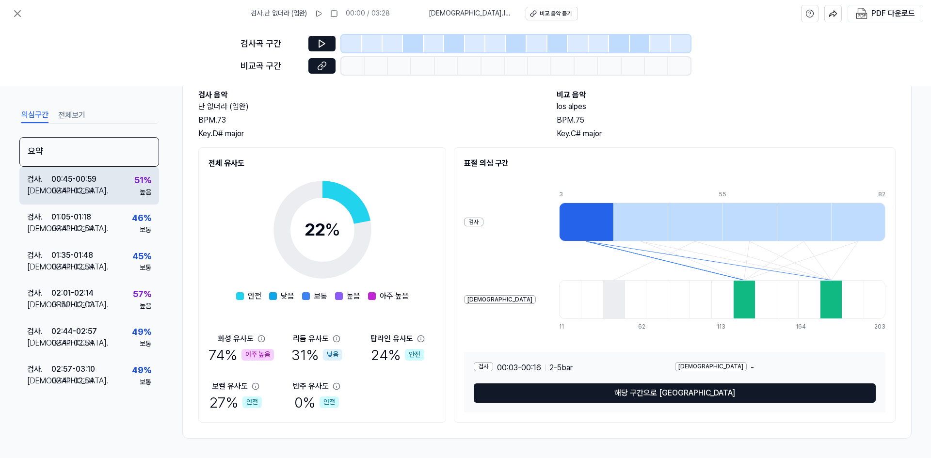
click at [119, 189] on div "검사 . 00:45 - 00:59 비교 . 02:41 - 02:54 51 % 높음" at bounding box center [89, 186] width 140 height 38
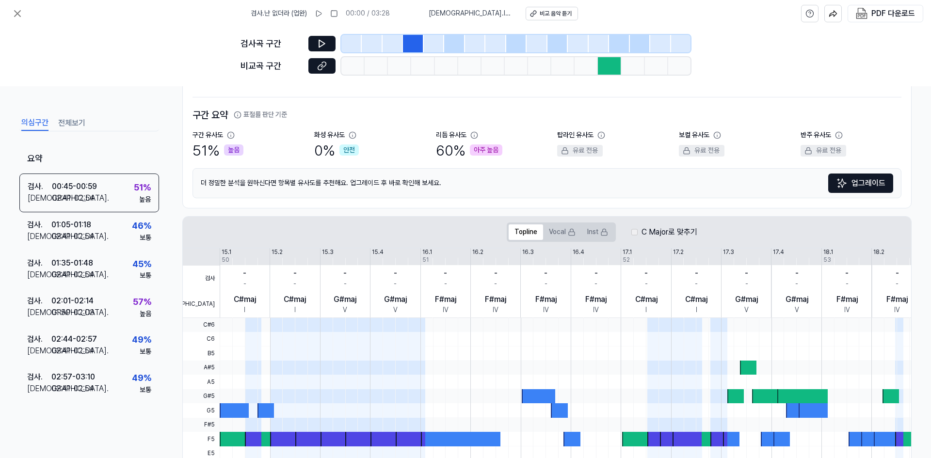
click at [601, 64] on div at bounding box center [609, 65] width 23 height 17
click at [335, 70] on button at bounding box center [321, 66] width 27 height 16
click at [413, 44] on div at bounding box center [413, 43] width 20 height 17
click at [320, 44] on icon at bounding box center [322, 44] width 10 height 10
click at [603, 46] on div at bounding box center [599, 43] width 20 height 17
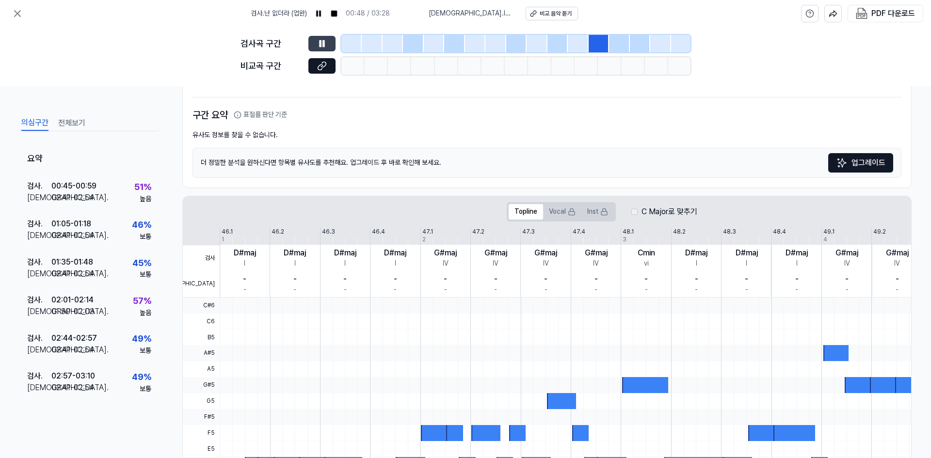
click at [619, 46] on div at bounding box center [619, 43] width 20 height 17
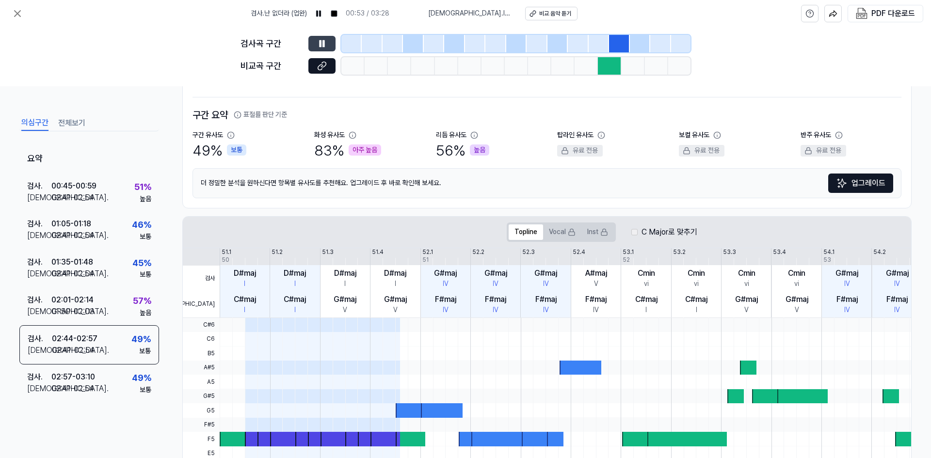
click at [322, 48] on icon at bounding box center [322, 44] width 10 height 10
click at [327, 41] on button at bounding box center [321, 44] width 27 height 16
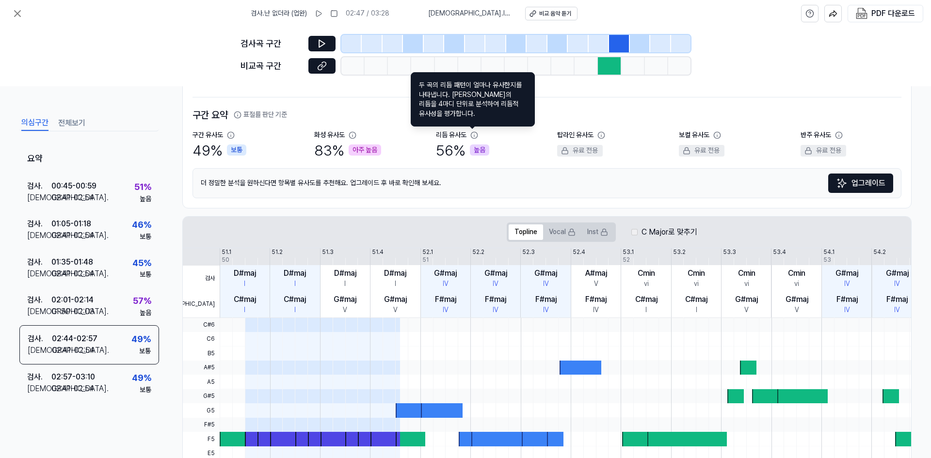
click at [474, 136] on icon at bounding box center [474, 135] width 8 height 8
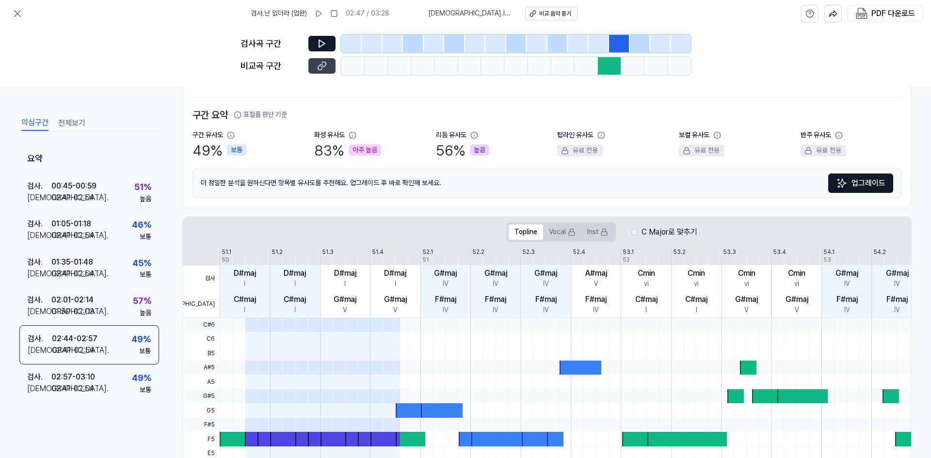
click at [316, 65] on button at bounding box center [321, 66] width 27 height 16
click at [61, 127] on button "전체보기" at bounding box center [71, 123] width 27 height 16
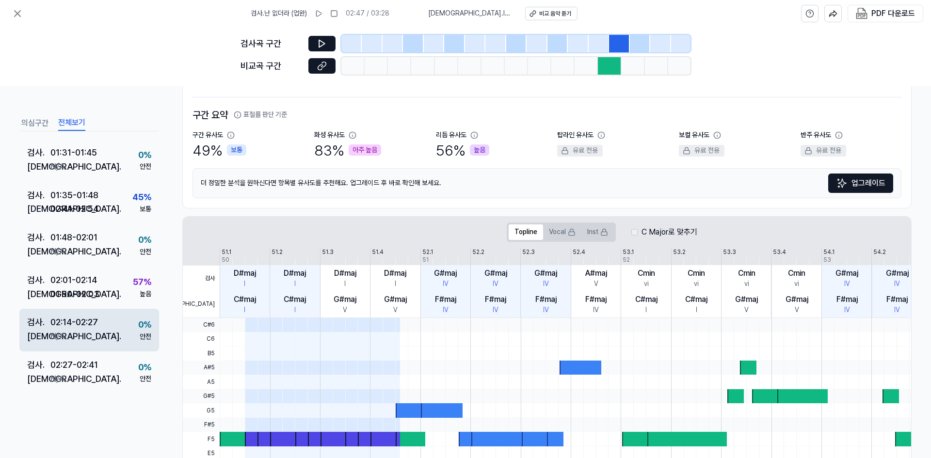
scroll to position [312, 0]
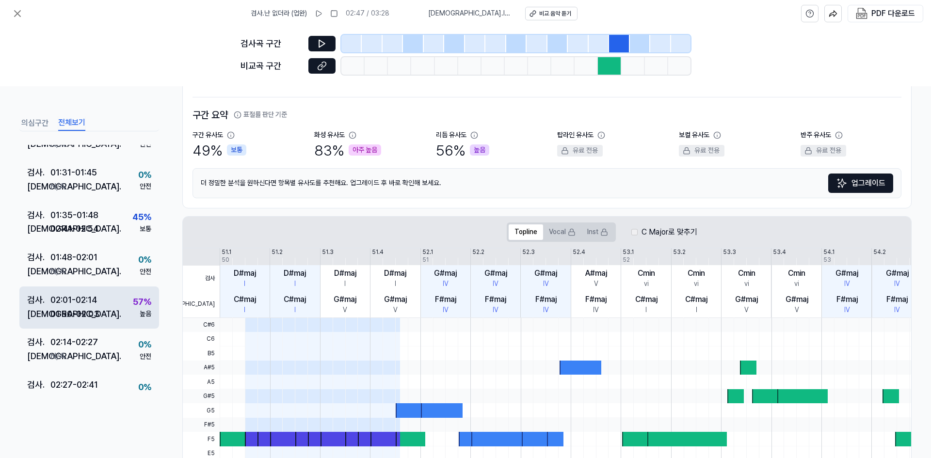
click at [121, 302] on div "검사 . 02:01 - 02:14 비교 . 01:50 - 02:03 57 % 높음" at bounding box center [89, 308] width 140 height 43
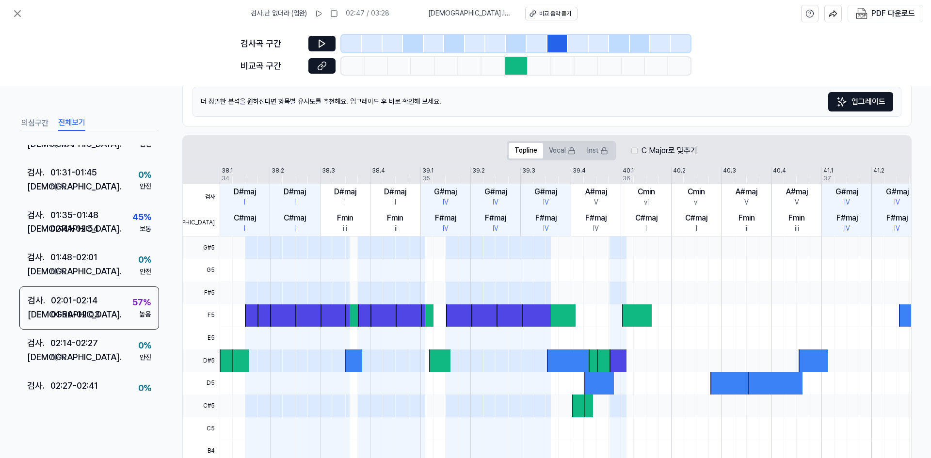
scroll to position [153, 0]
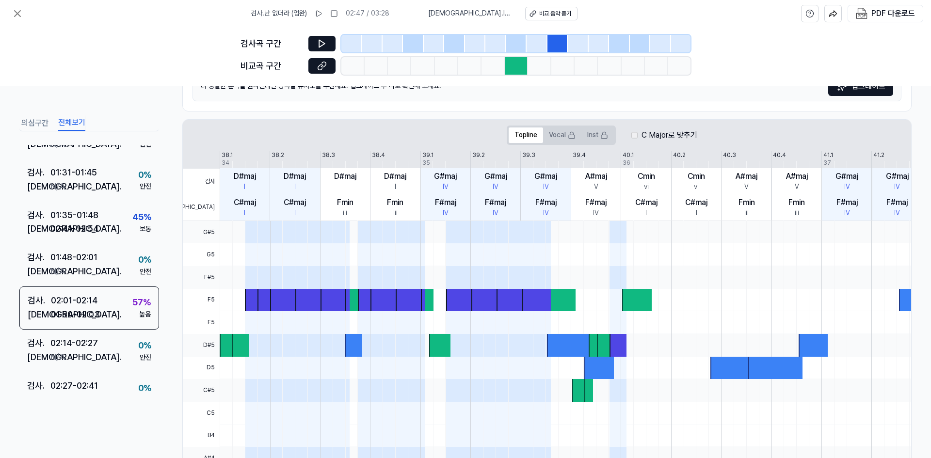
click at [354, 351] on div at bounding box center [353, 345] width 17 height 23
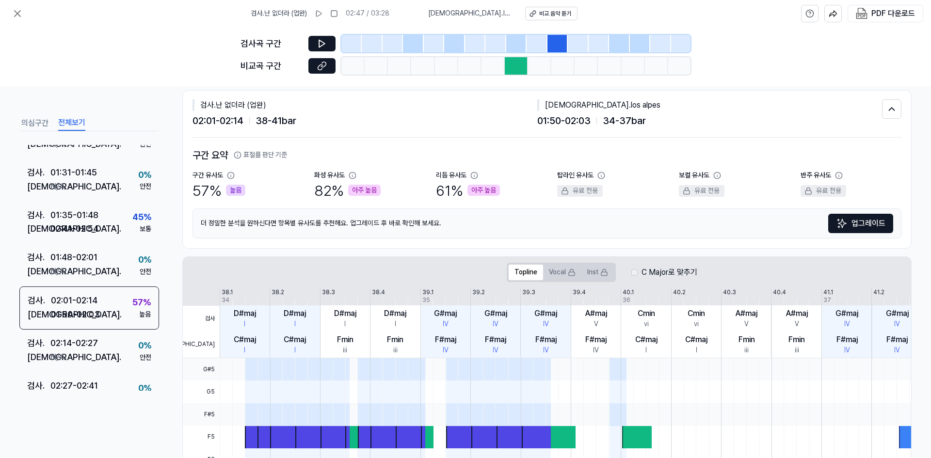
scroll to position [7, 0]
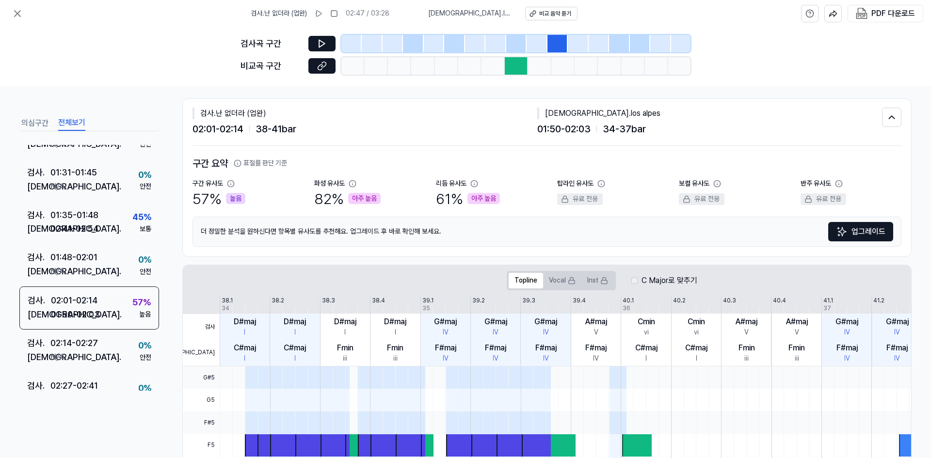
click at [638, 277] on div "C Major로 맞추기" at bounding box center [664, 281] width 66 height 12
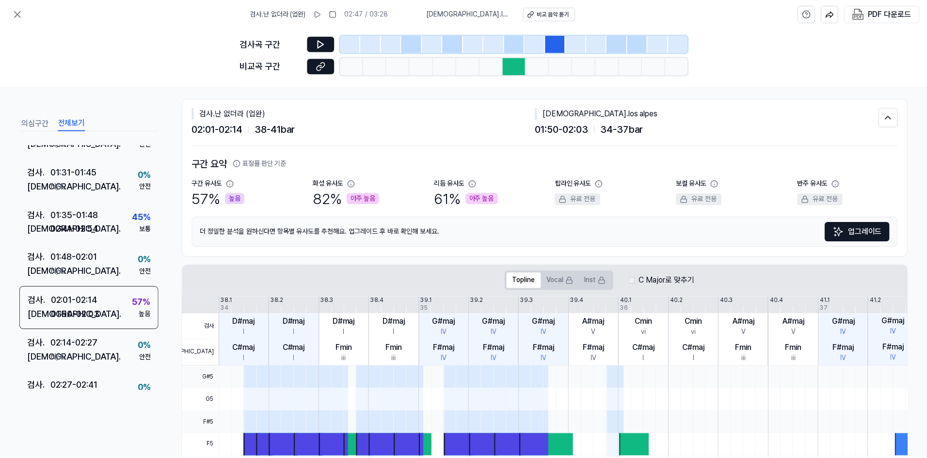
scroll to position [0, 0]
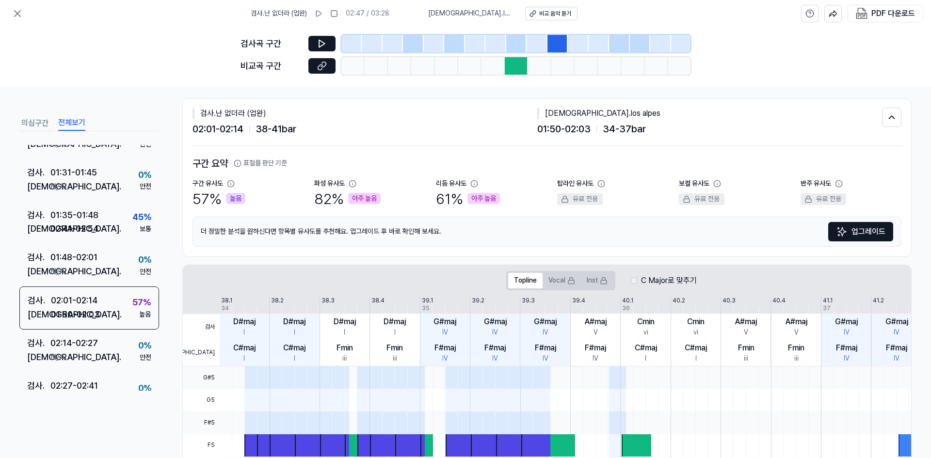
click at [649, 281] on label "C Major로 맞추기" at bounding box center [669, 281] width 56 height 12
click at [653, 281] on label "C Major로 맞추기" at bounding box center [669, 281] width 56 height 12
click at [25, 14] on button at bounding box center [17, 13] width 19 height 19
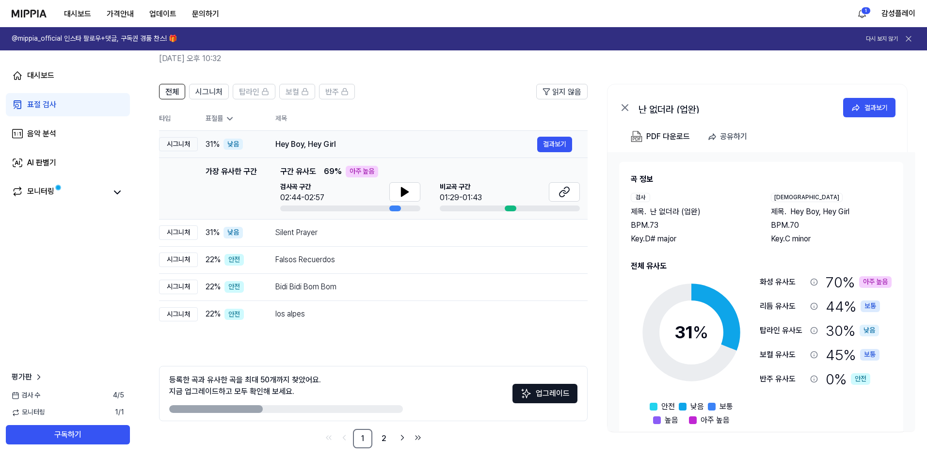
scroll to position [48, 0]
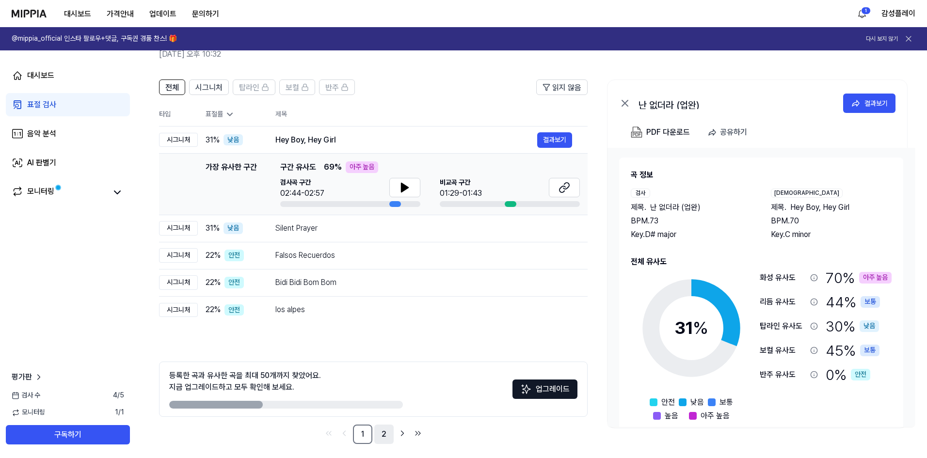
click at [385, 432] on link "2" at bounding box center [383, 434] width 19 height 19
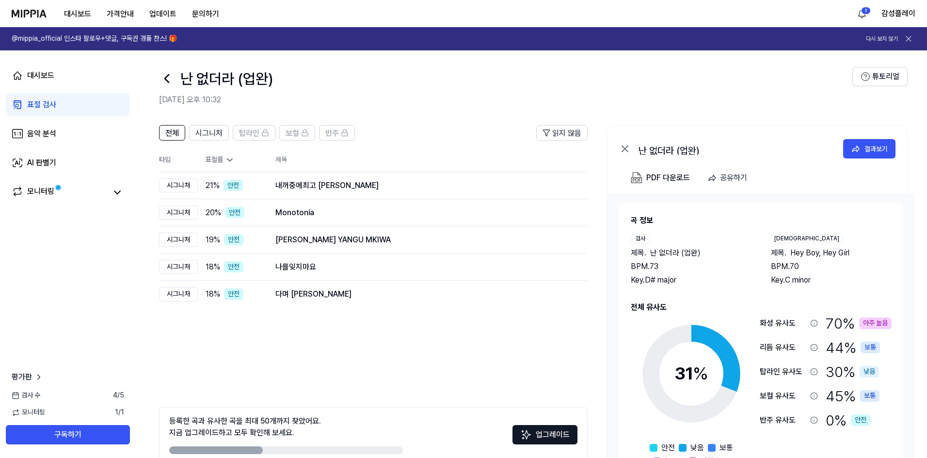
scroll to position [0, 0]
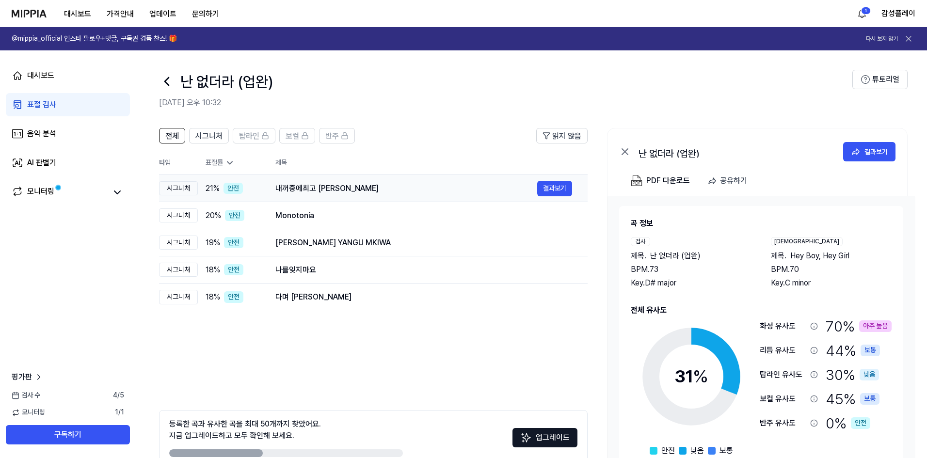
click at [434, 189] on div "내꺼중에최고 [PERSON_NAME]" at bounding box center [406, 189] width 262 height 12
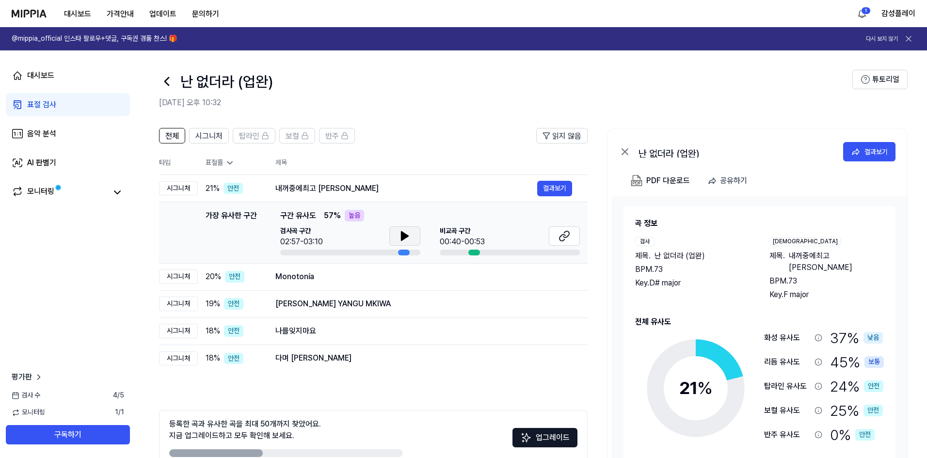
click at [399, 234] on icon at bounding box center [405, 236] width 12 height 12
click at [405, 231] on icon at bounding box center [405, 236] width 12 height 12
click at [569, 232] on icon at bounding box center [566, 234] width 6 height 6
click at [400, 230] on button at bounding box center [404, 235] width 31 height 19
click at [551, 282] on button "결과보기" at bounding box center [554, 277] width 35 height 16
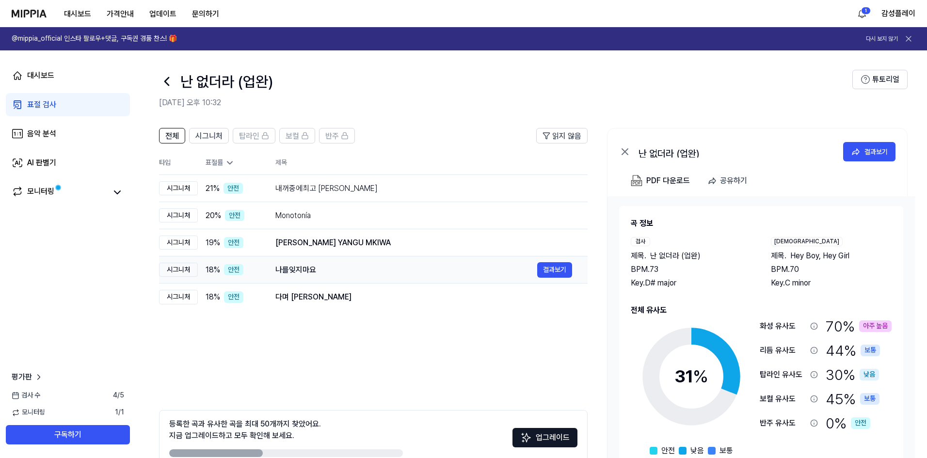
click at [317, 273] on div "나를잊지마요" at bounding box center [406, 270] width 262 height 12
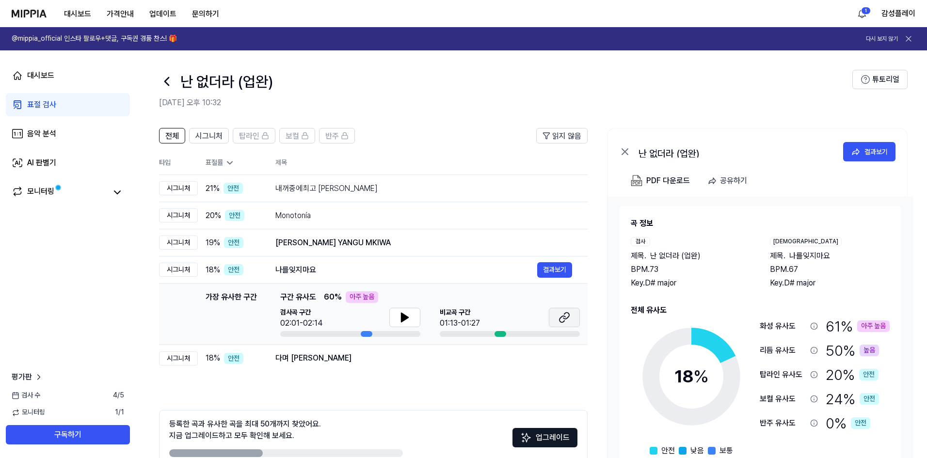
click at [565, 320] on icon at bounding box center [565, 318] width 12 height 12
click at [483, 353] on div "다며 [PERSON_NAME]" at bounding box center [406, 359] width 262 height 12
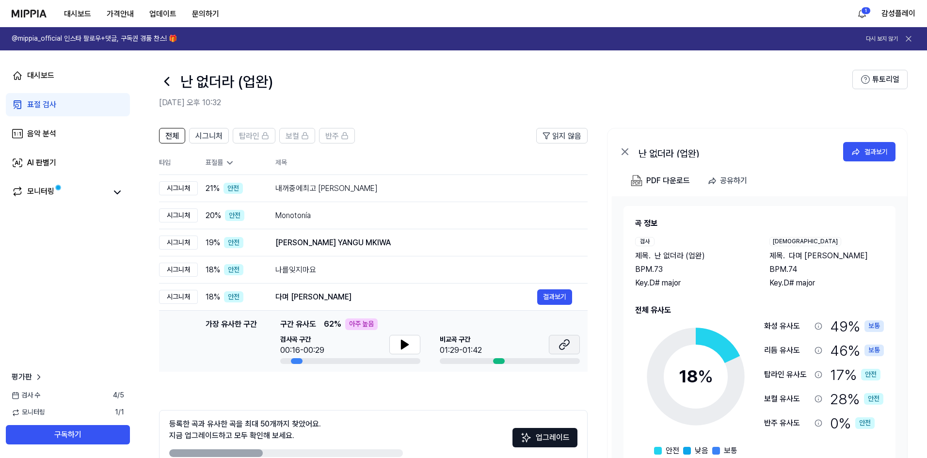
click at [553, 346] on button at bounding box center [564, 344] width 31 height 19
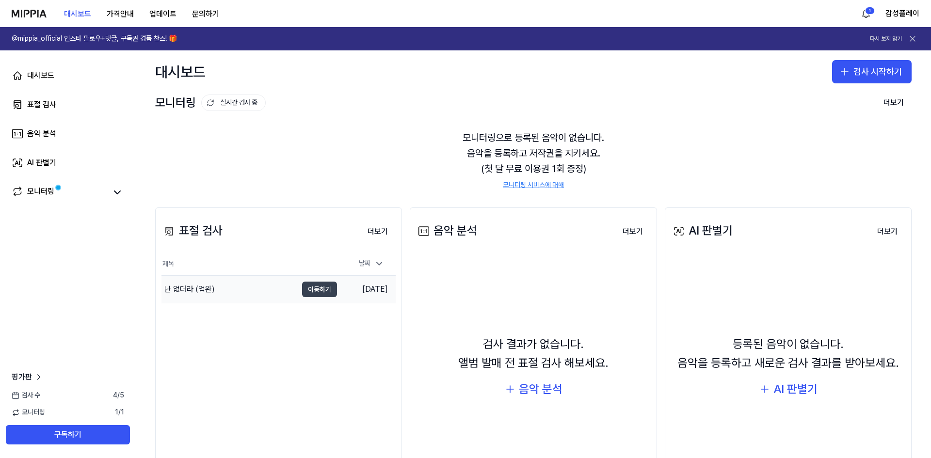
click at [337, 288] on td "[DATE]" at bounding box center [366, 290] width 59 height 28
click at [327, 288] on button "이동하기" at bounding box center [319, 290] width 35 height 16
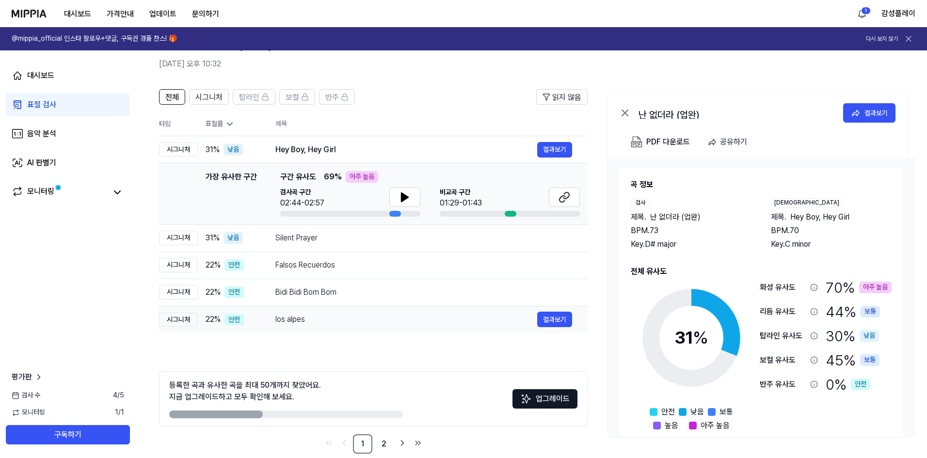
scroll to position [54, 0]
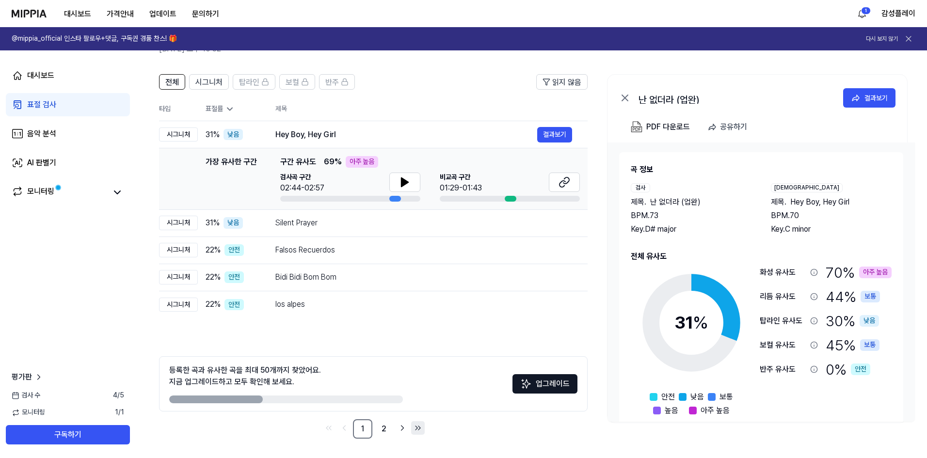
click at [415, 427] on icon "Go to last page" at bounding box center [418, 428] width 10 height 12
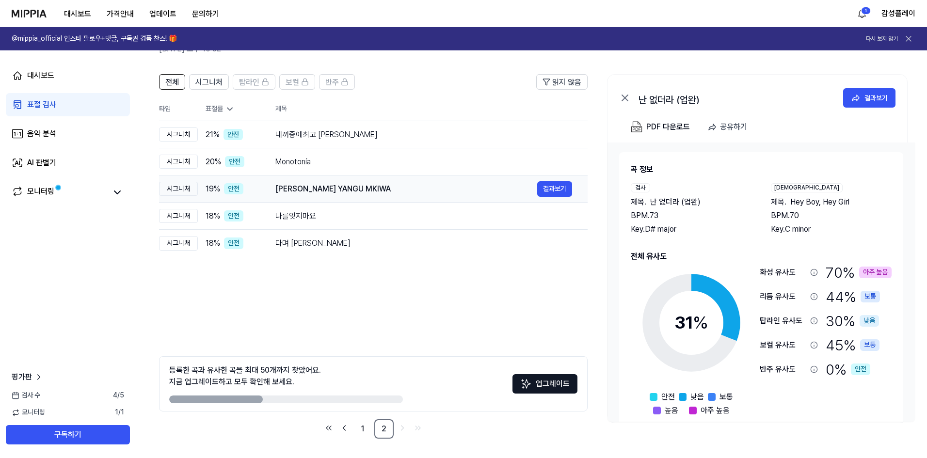
click at [309, 189] on div "[PERSON_NAME] YANGU MKIWA" at bounding box center [406, 189] width 262 height 12
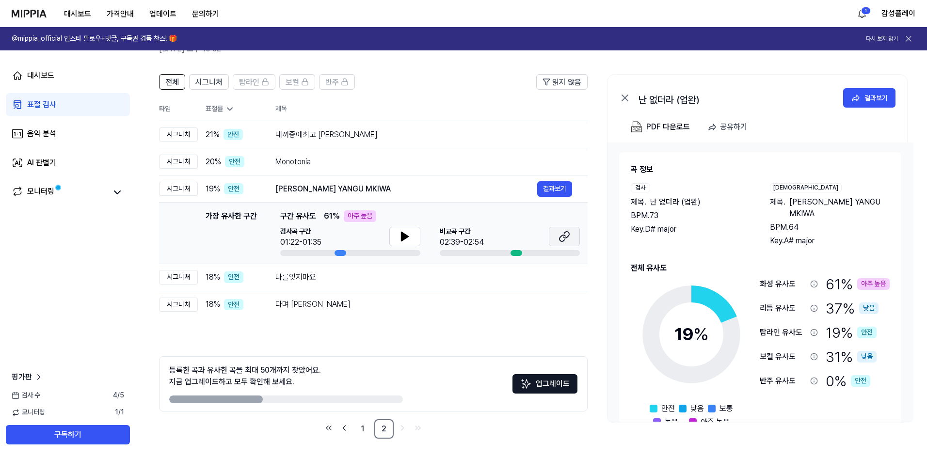
click at [574, 237] on button at bounding box center [564, 236] width 31 height 19
click at [298, 161] on div "Monotonía" at bounding box center [406, 162] width 262 height 12
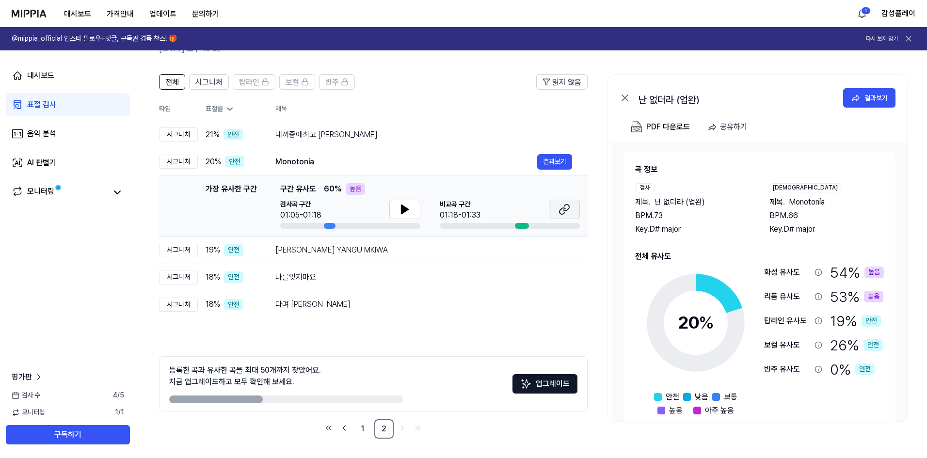
click at [561, 206] on icon at bounding box center [565, 210] width 12 height 12
click at [359, 430] on link "1" at bounding box center [362, 428] width 19 height 19
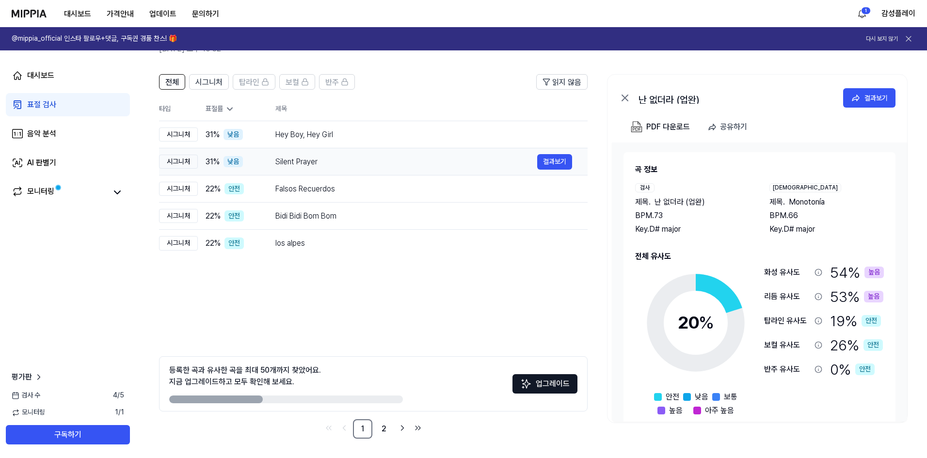
click at [315, 167] on div "Silent Prayer" at bounding box center [406, 162] width 262 height 12
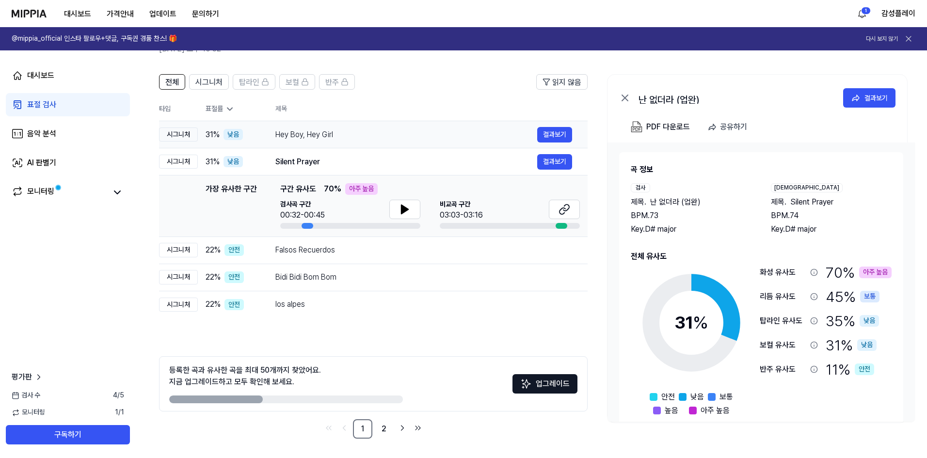
click at [325, 133] on div "Hey Boy, Hey Girl" at bounding box center [406, 135] width 262 height 12
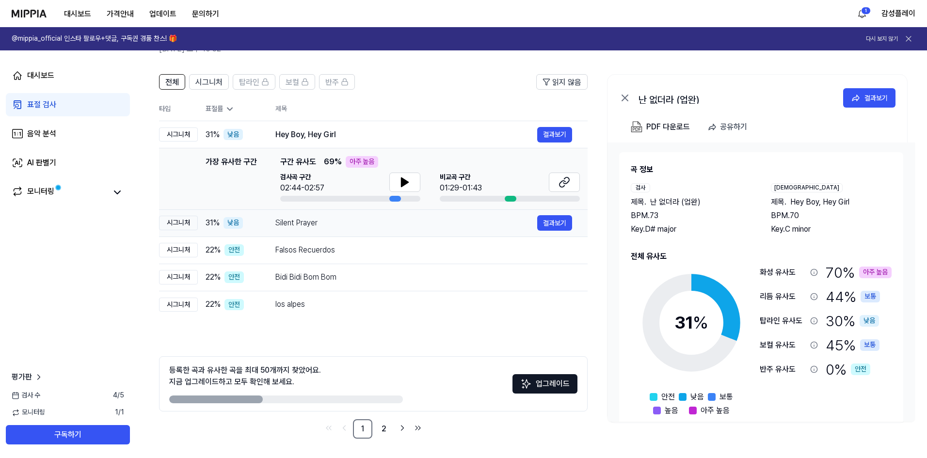
click at [301, 230] on div "Silent Prayer 결과보기" at bounding box center [423, 223] width 297 height 16
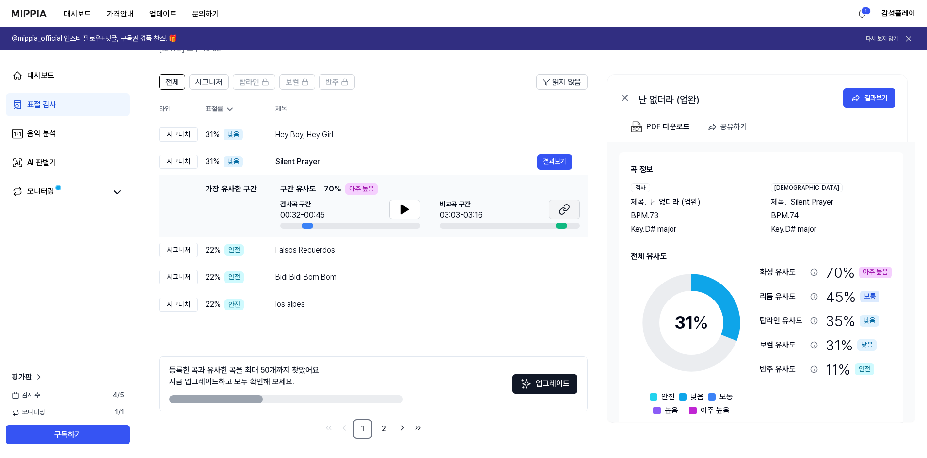
click at [567, 204] on icon at bounding box center [565, 210] width 12 height 12
click at [328, 136] on div "Hey Boy, Hey Girl" at bounding box center [406, 135] width 262 height 12
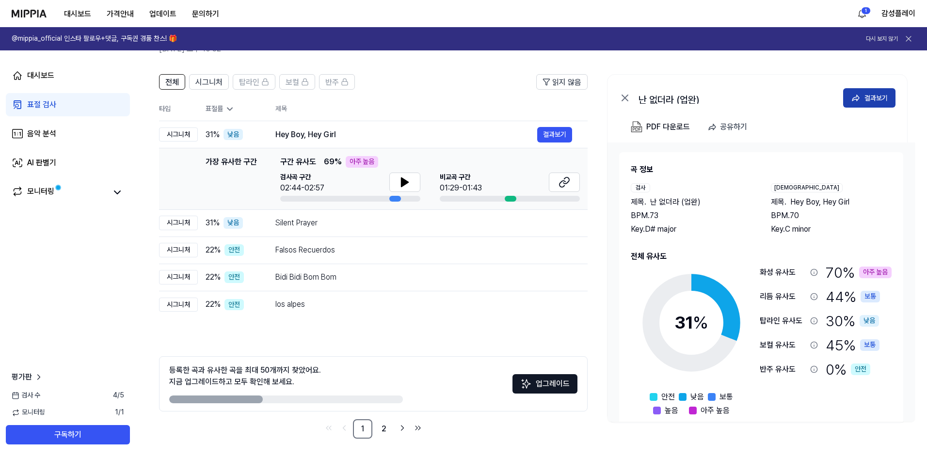
click at [869, 98] on div "결과보기" at bounding box center [876, 98] width 23 height 11
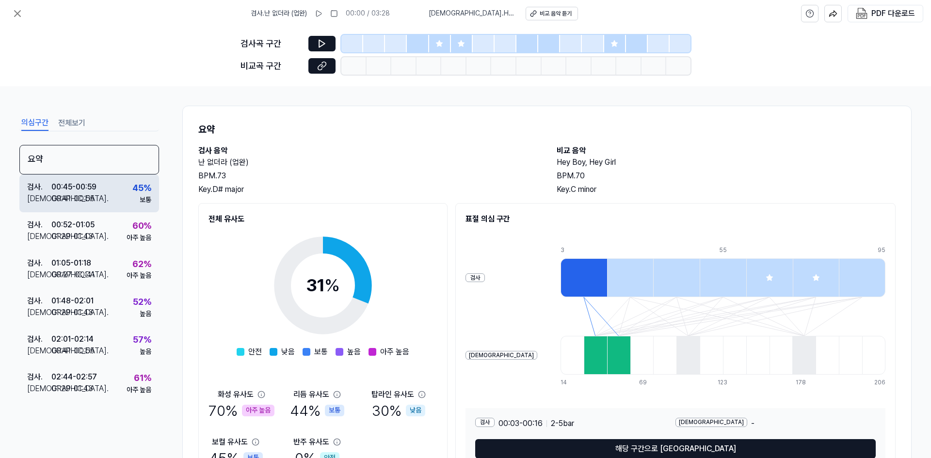
click at [123, 187] on div "검사 . 00:45 - 00:59 비교 . 00:41 - 00:55 45 % 보통" at bounding box center [89, 194] width 140 height 38
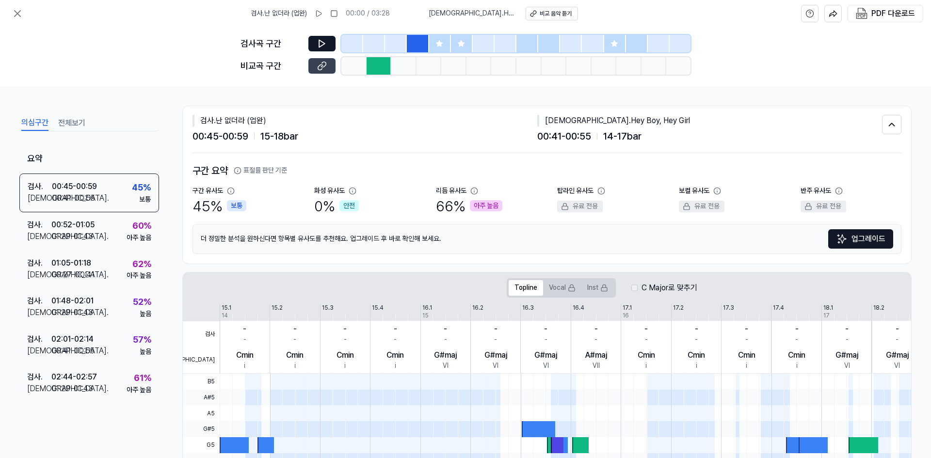
click at [324, 62] on icon at bounding box center [323, 64] width 5 height 5
click at [107, 240] on div "검사 . 00:52 - 01:05 비교 . 01:29 - 01:43 60 % 아주 높음" at bounding box center [89, 231] width 140 height 38
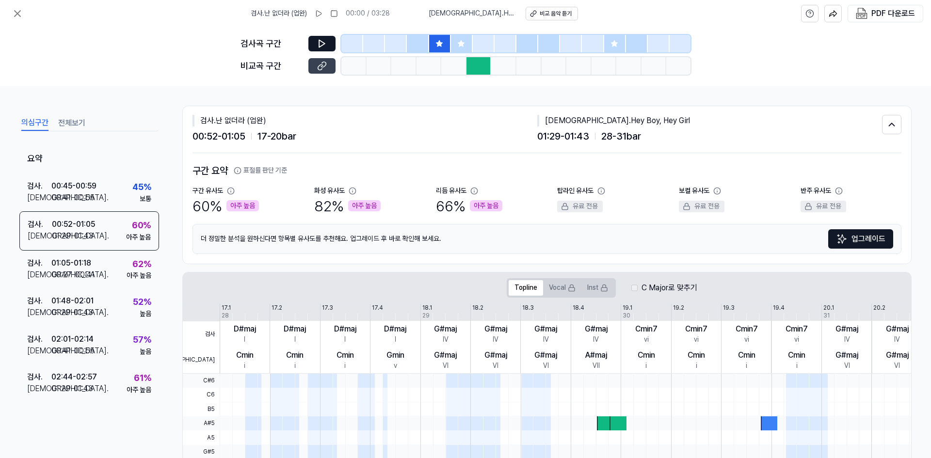
click at [326, 71] on button at bounding box center [321, 66] width 27 height 16
click at [329, 44] on button at bounding box center [321, 44] width 27 height 16
click at [331, 39] on button at bounding box center [321, 44] width 27 height 16
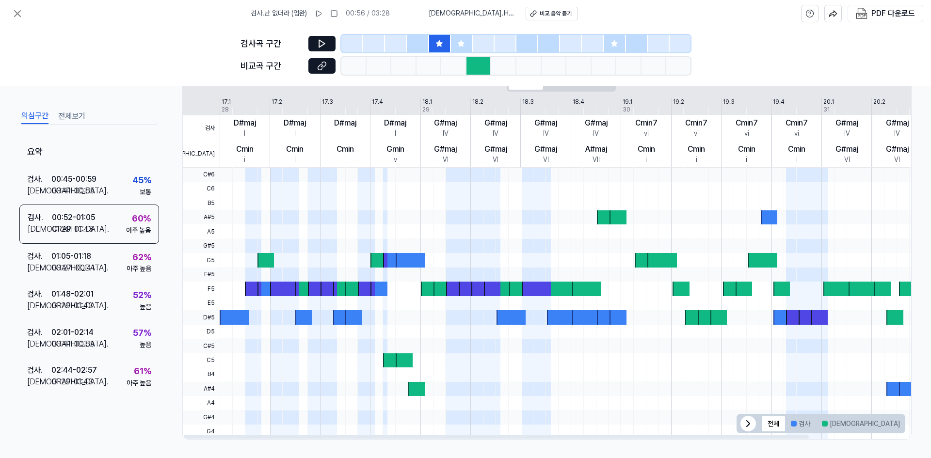
scroll to position [207, 0]
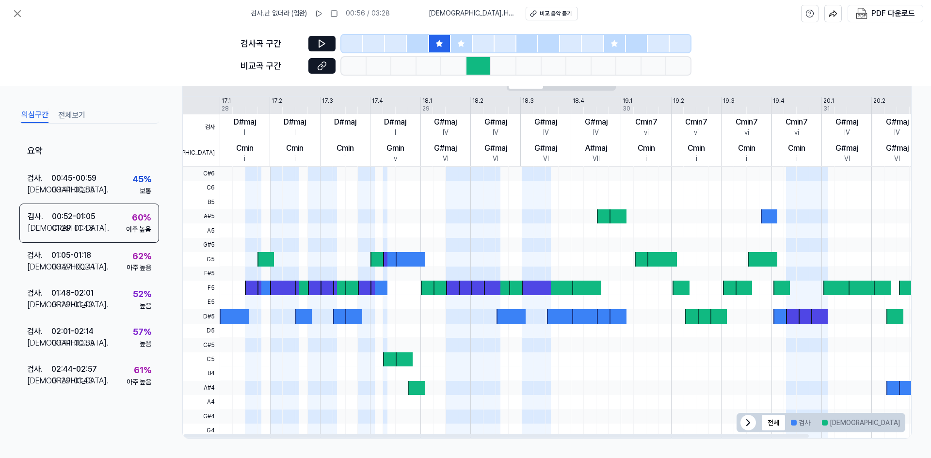
click at [906, 422] on button "겹치는 부분" at bounding box center [931, 423] width 50 height 16
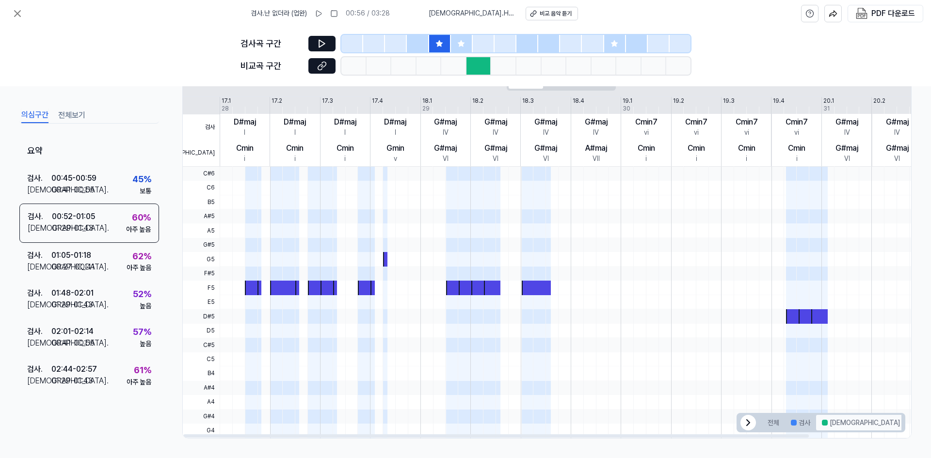
click at [829, 422] on button "[DEMOGRAPHIC_DATA]" at bounding box center [861, 423] width 90 height 16
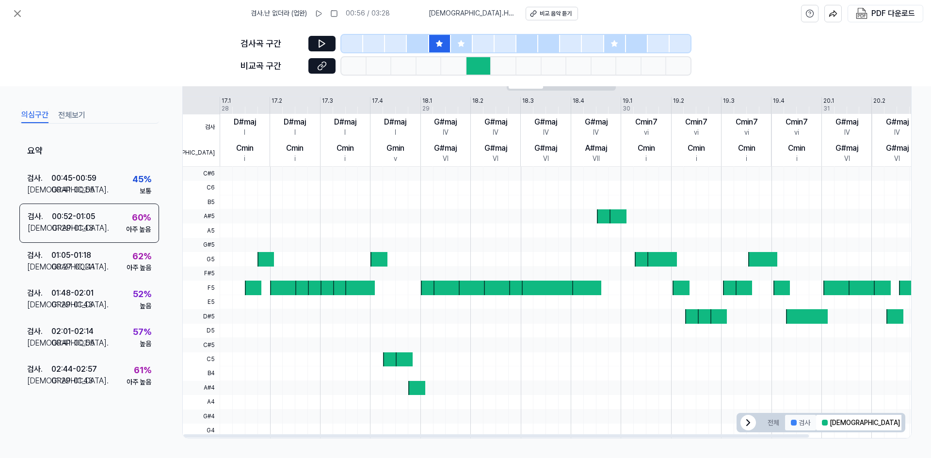
click at [810, 422] on button "검사" at bounding box center [800, 423] width 31 height 16
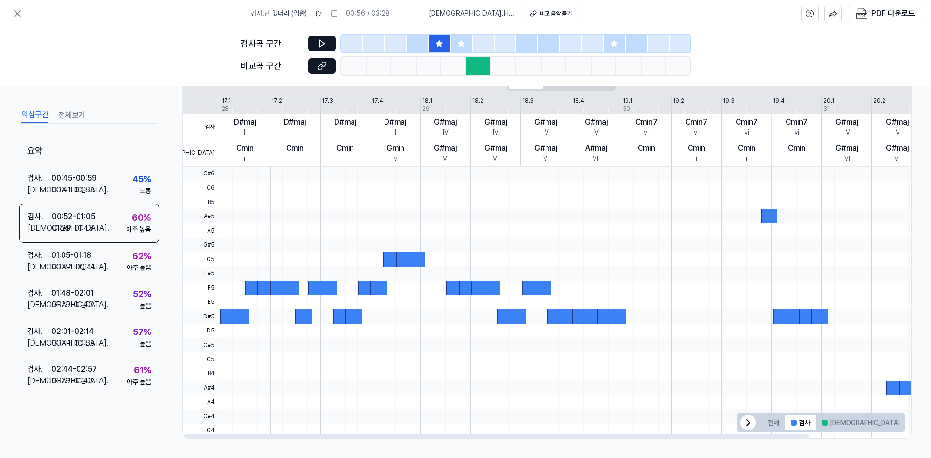
click at [906, 423] on button "겹치는 부분" at bounding box center [931, 423] width 50 height 16
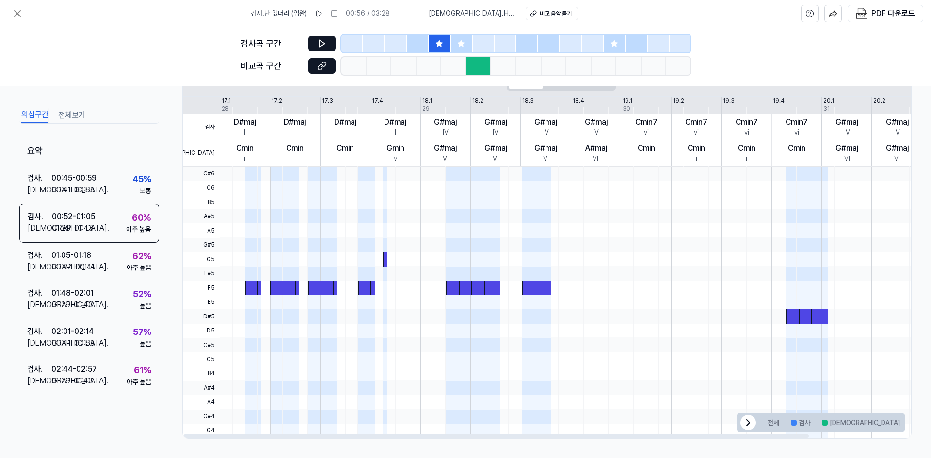
click at [252, 288] on div at bounding box center [253, 288] width 17 height 14
click at [248, 148] on div "Cmin" at bounding box center [244, 149] width 17 height 12
click at [279, 295] on div at bounding box center [284, 288] width 29 height 14
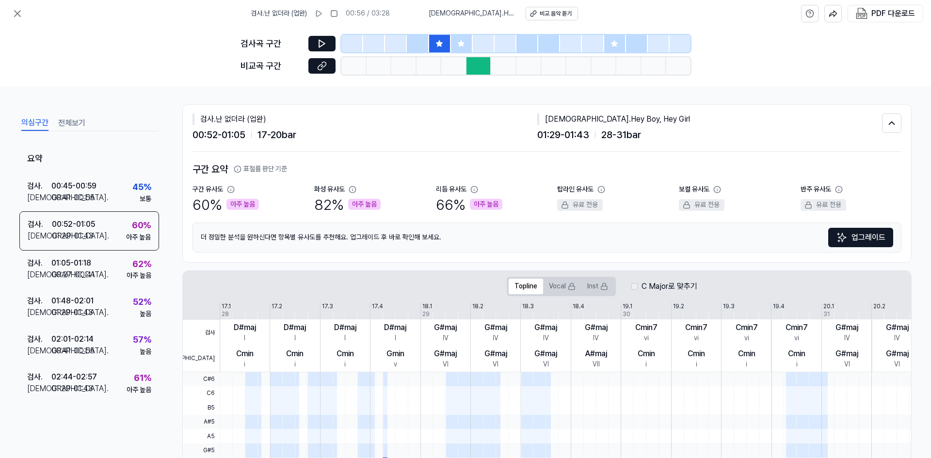
scroll to position [0, 0]
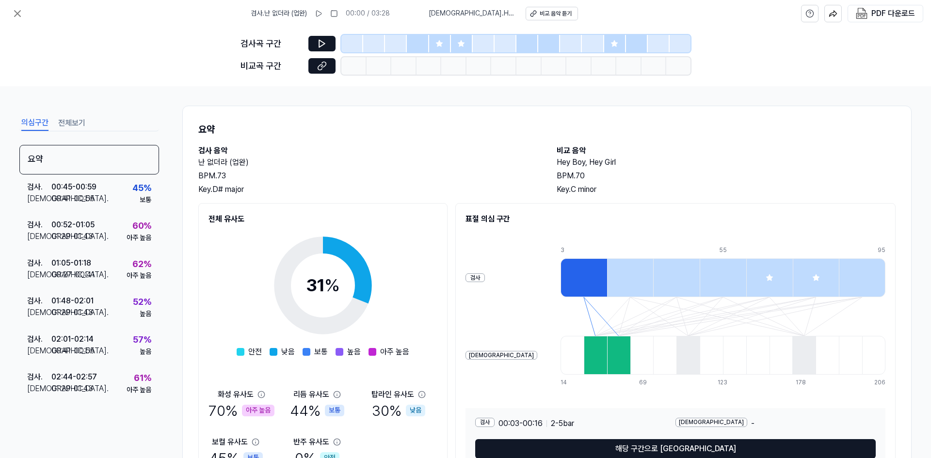
click at [561, 278] on div at bounding box center [584, 277] width 47 height 39
click at [584, 355] on div at bounding box center [595, 355] width 23 height 39
click at [607, 354] on div at bounding box center [618, 355] width 23 height 39
click at [106, 196] on div "검사 . 00:45 - 00:59 비교 . 00:41 - 00:55 45 % 보통" at bounding box center [89, 194] width 140 height 38
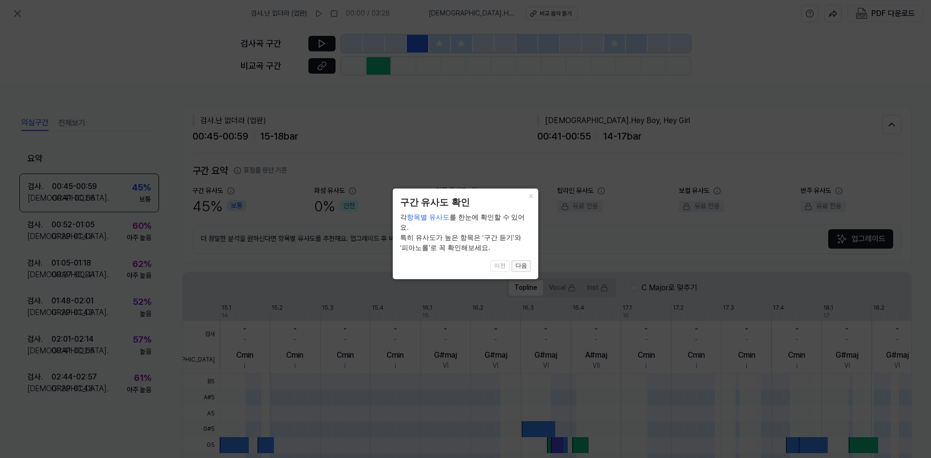
click at [527, 260] on button "다음" at bounding box center [521, 266] width 19 height 12
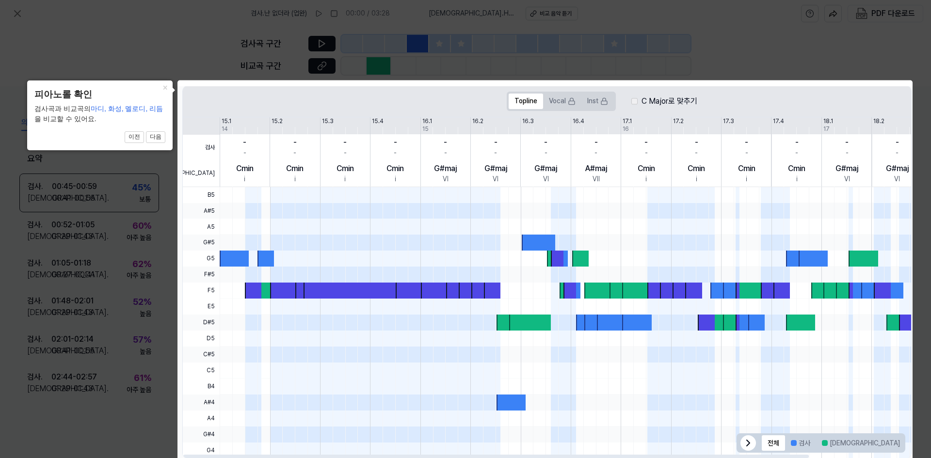
click at [236, 257] on div at bounding box center [234, 259] width 29 height 16
click at [156, 135] on button "다음" at bounding box center [155, 137] width 19 height 12
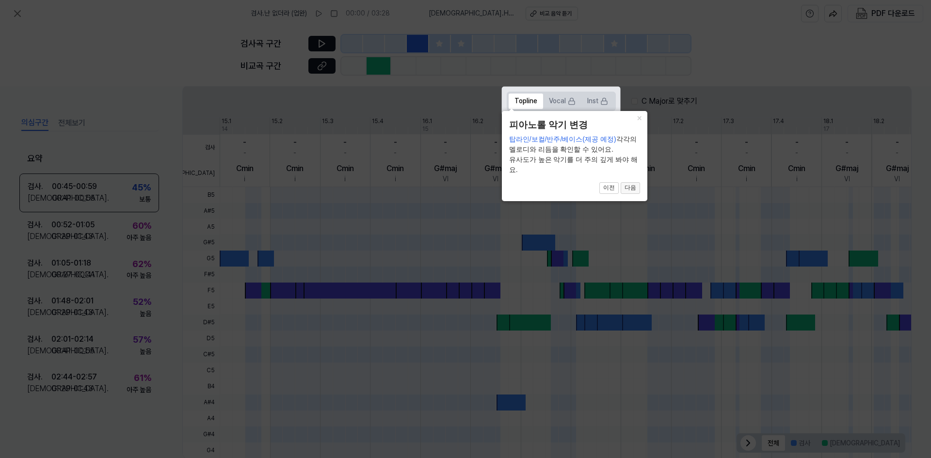
click at [627, 189] on button "다음" at bounding box center [630, 188] width 19 height 12
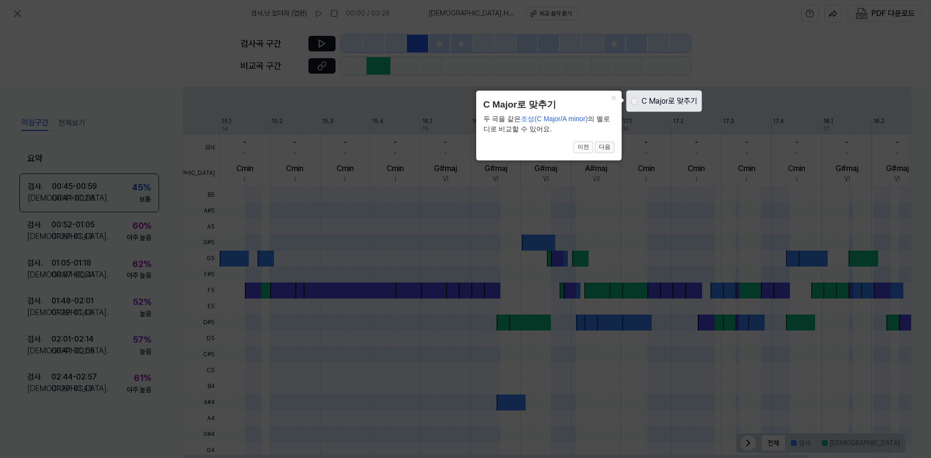
click at [605, 144] on button "다음" at bounding box center [604, 148] width 19 height 12
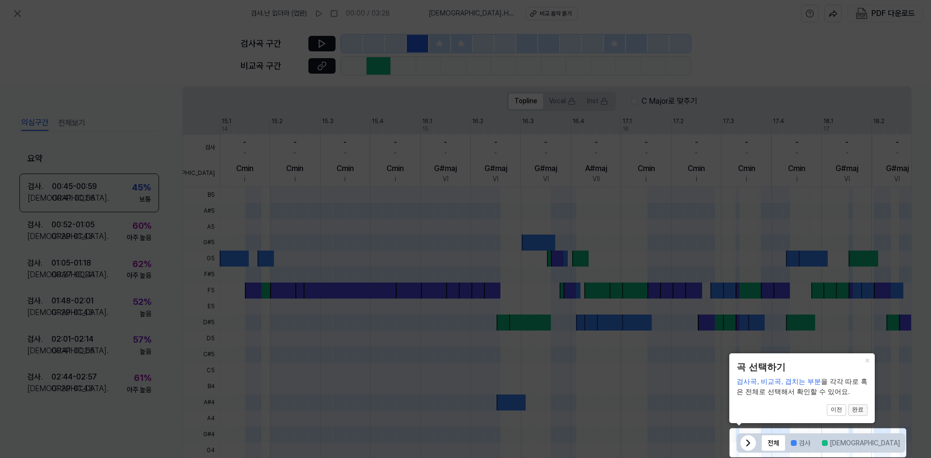
click at [854, 414] on button "완료" at bounding box center [857, 410] width 19 height 12
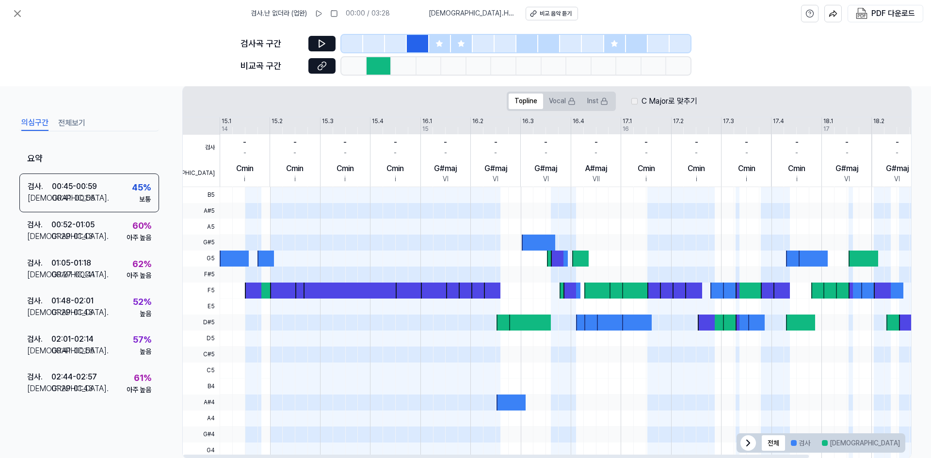
click at [220, 254] on div at bounding box center [234, 259] width 29 height 16
click at [231, 258] on div at bounding box center [234, 259] width 29 height 16
click at [262, 260] on div at bounding box center [265, 259] width 17 height 16
click at [379, 66] on div at bounding box center [379, 65] width 25 height 17
click at [325, 66] on icon at bounding box center [322, 66] width 10 height 10
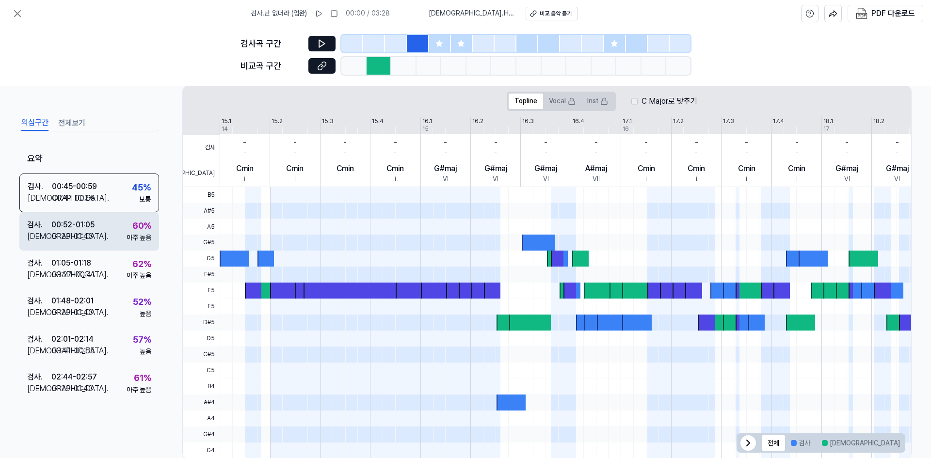
click at [145, 220] on div "60 %" at bounding box center [141, 226] width 19 height 14
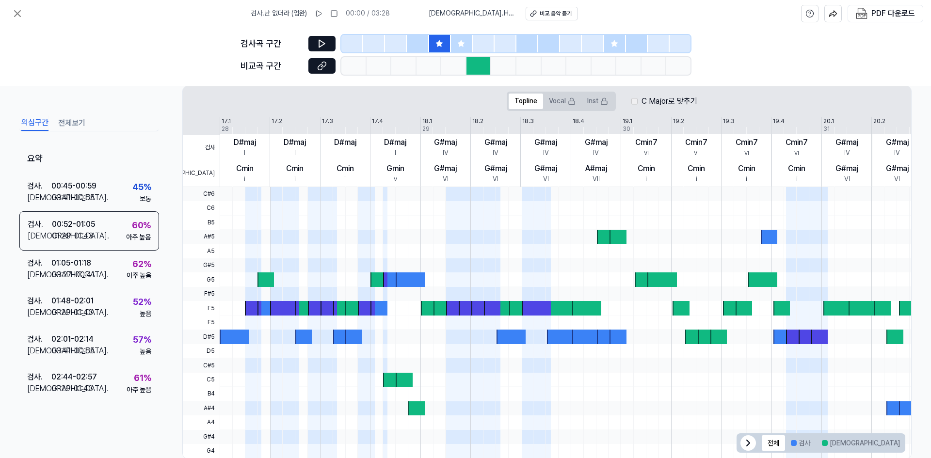
click at [480, 63] on div at bounding box center [478, 65] width 25 height 17
click at [475, 65] on div at bounding box center [478, 65] width 25 height 17
click at [326, 67] on icon at bounding box center [322, 66] width 10 height 10
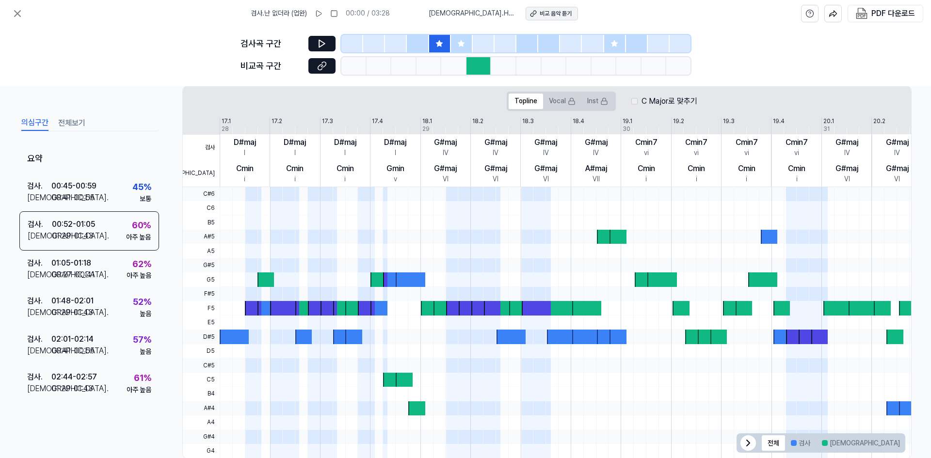
click at [546, 18] on button "비교 음악 듣기" at bounding box center [552, 14] width 52 height 14
click at [326, 45] on icon at bounding box center [322, 44] width 10 height 10
click at [444, 49] on div at bounding box center [440, 43] width 22 height 17
click at [325, 46] on icon at bounding box center [322, 44] width 10 height 10
